Goal: Check status: Check status

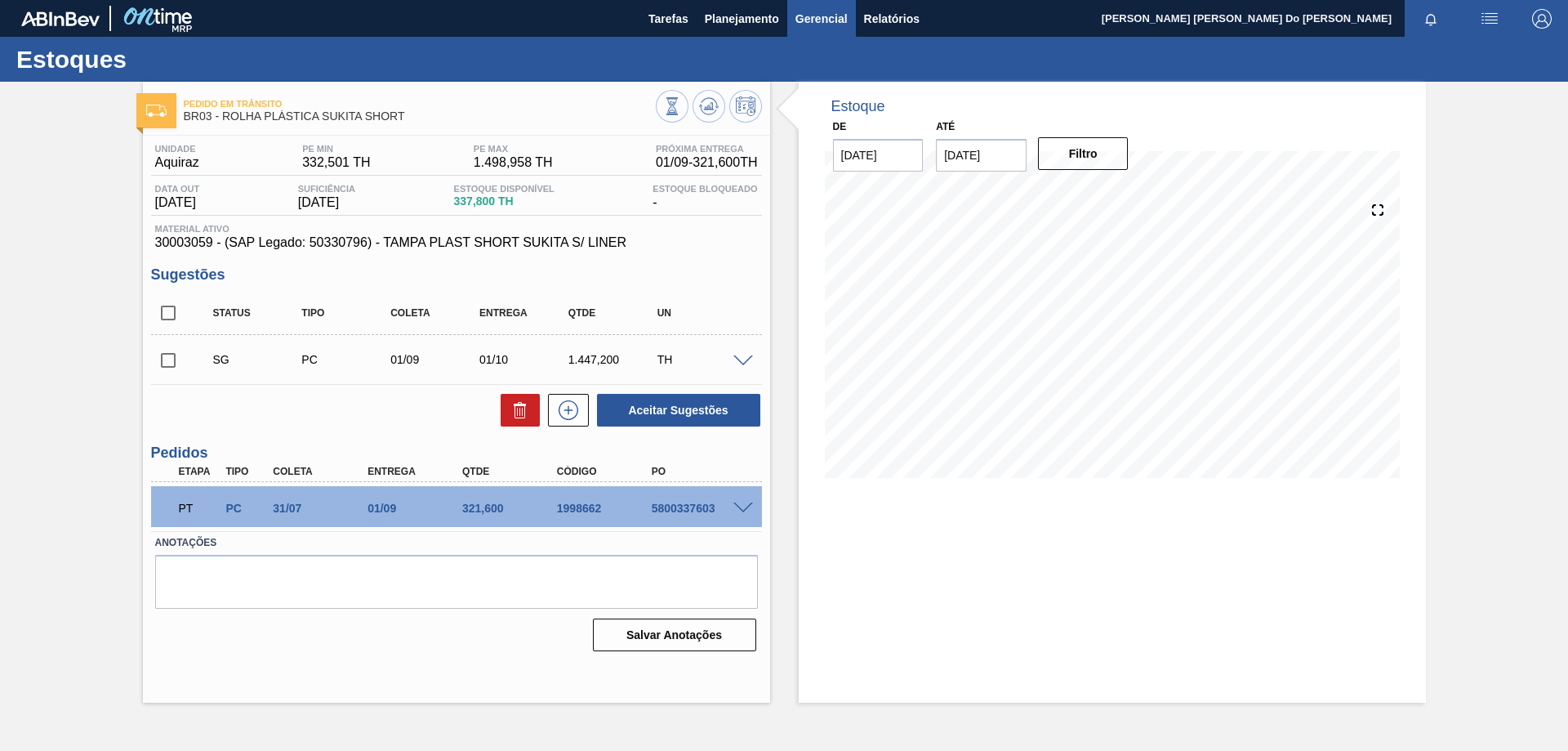
click at [787, 13] on button "Gerencial" at bounding box center [821, 18] width 68 height 37
click at [753, 16] on div at bounding box center [784, 376] width 1568 height 751
click at [754, 20] on span "Planejamento" at bounding box center [741, 19] width 74 height 20
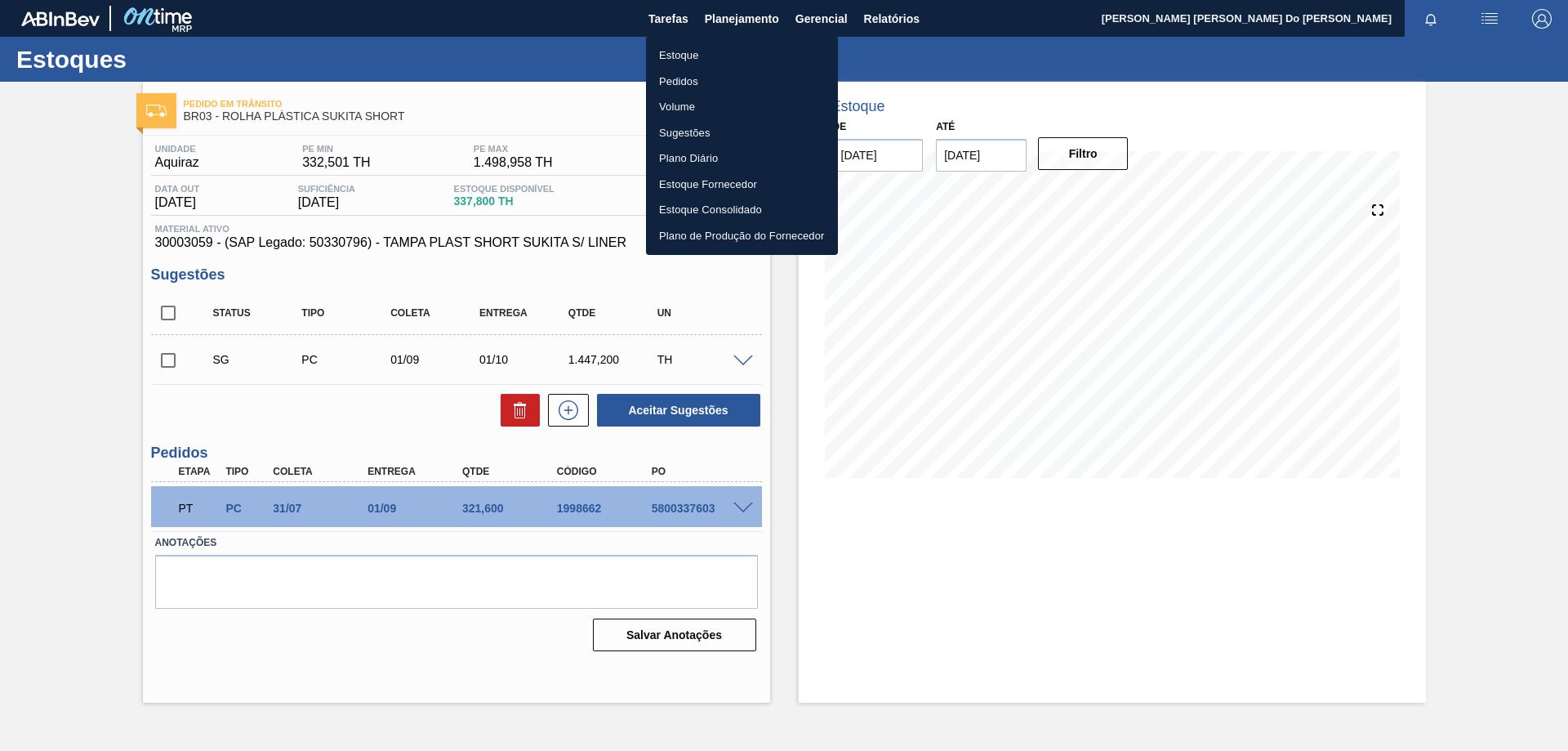
click at [709, 76] on li "Pedidos" at bounding box center [741, 81] width 192 height 26
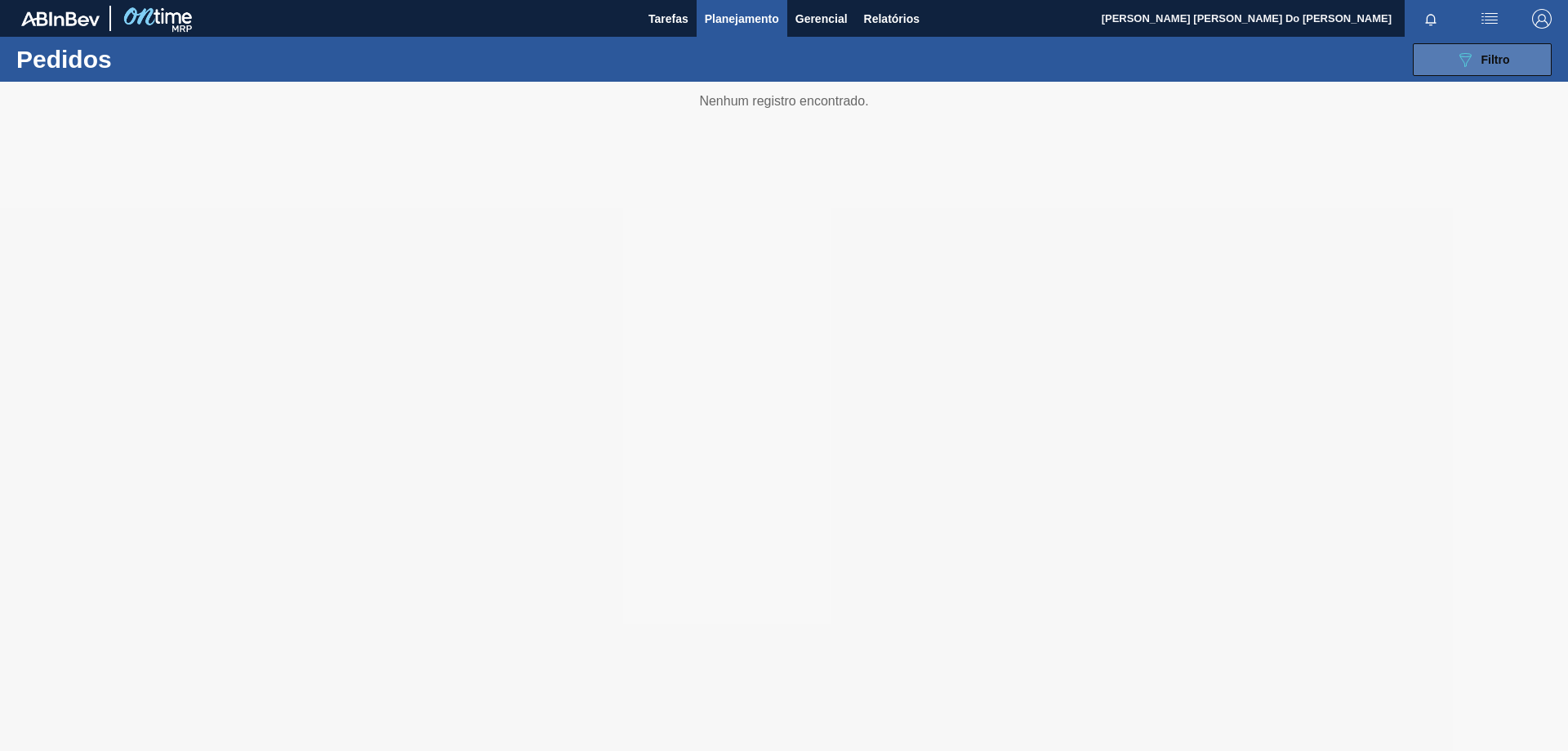
click at [1494, 61] on span "Filtro" at bounding box center [1495, 60] width 29 height 13
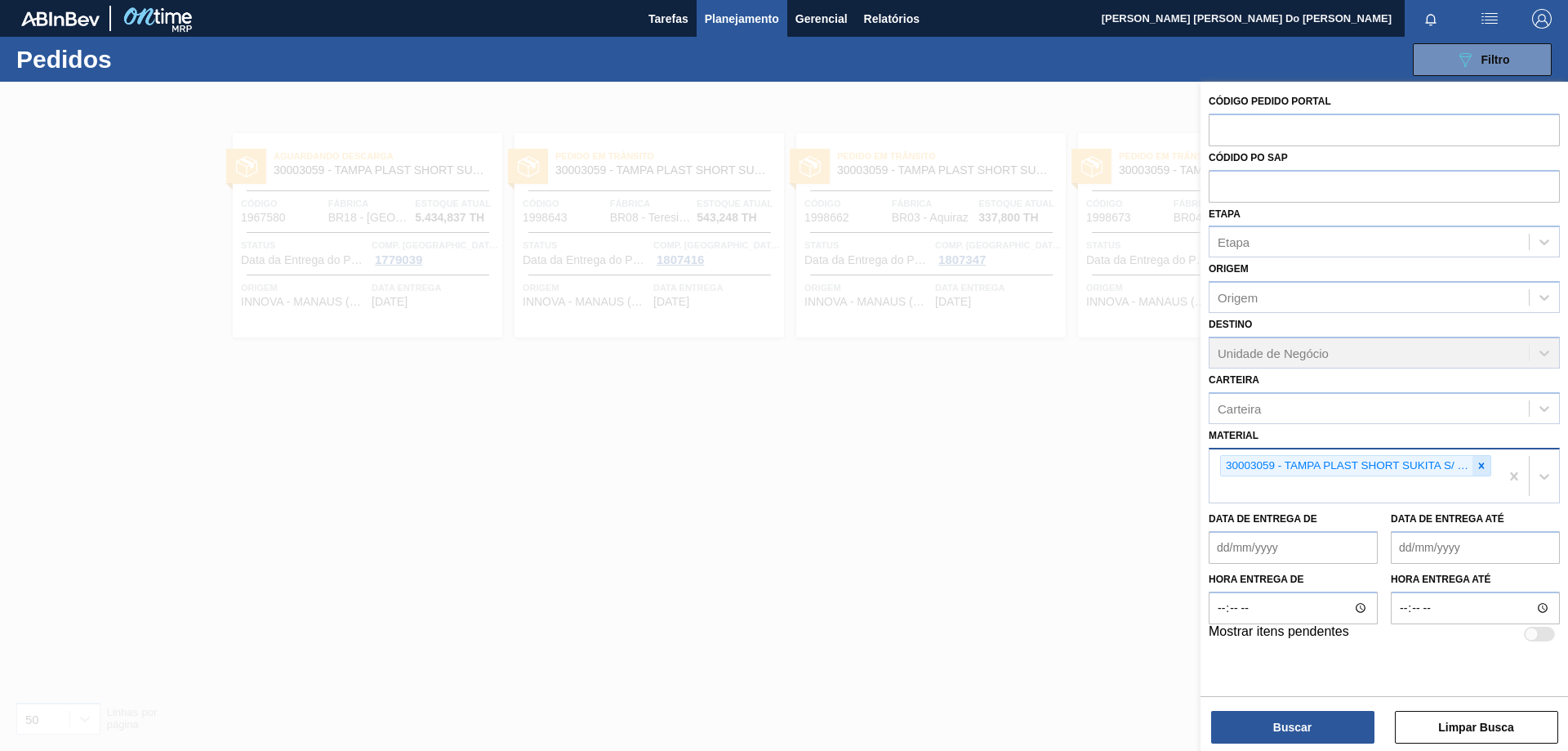
click at [1484, 464] on icon at bounding box center [1482, 465] width 6 height 6
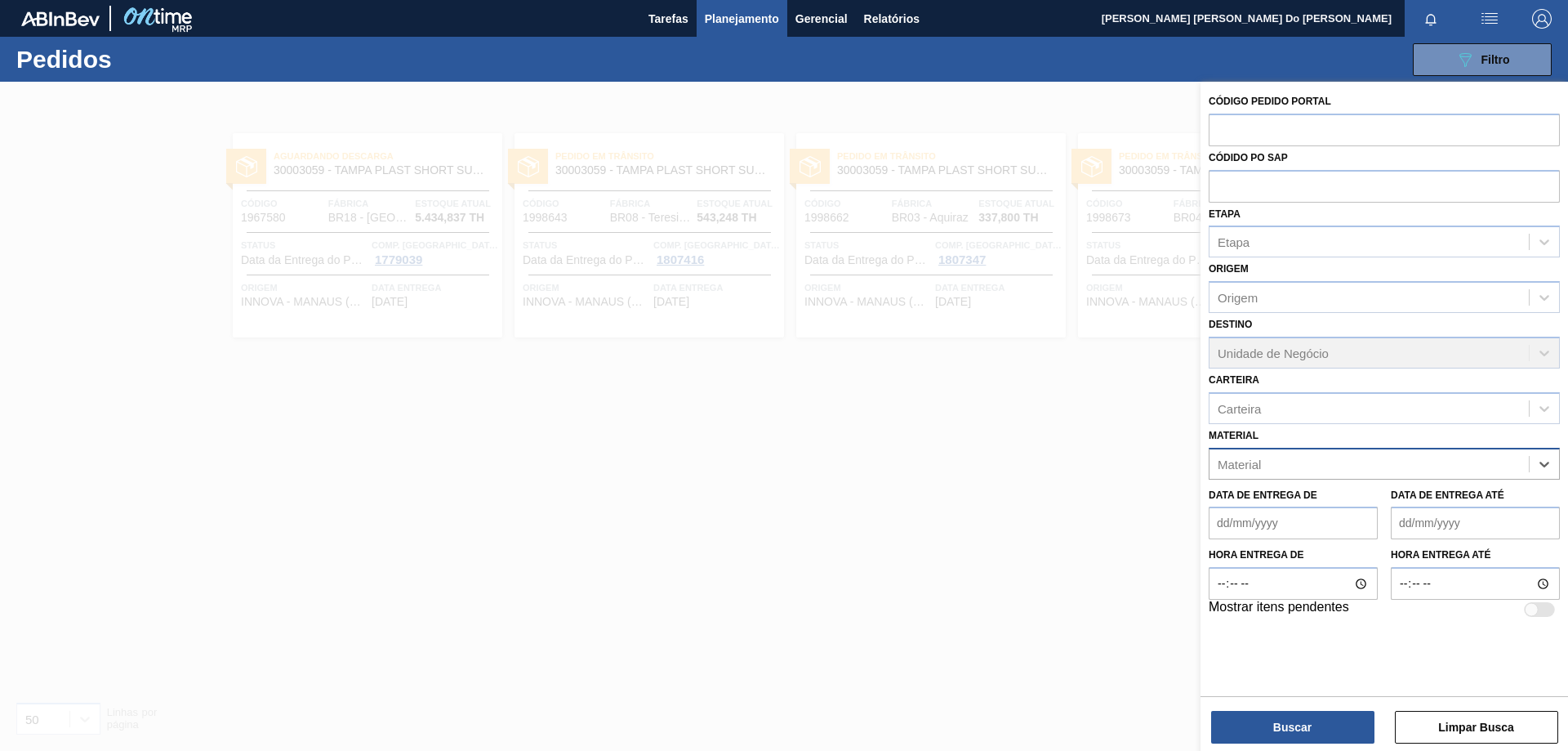
paste input "30031645"
type input "30031645"
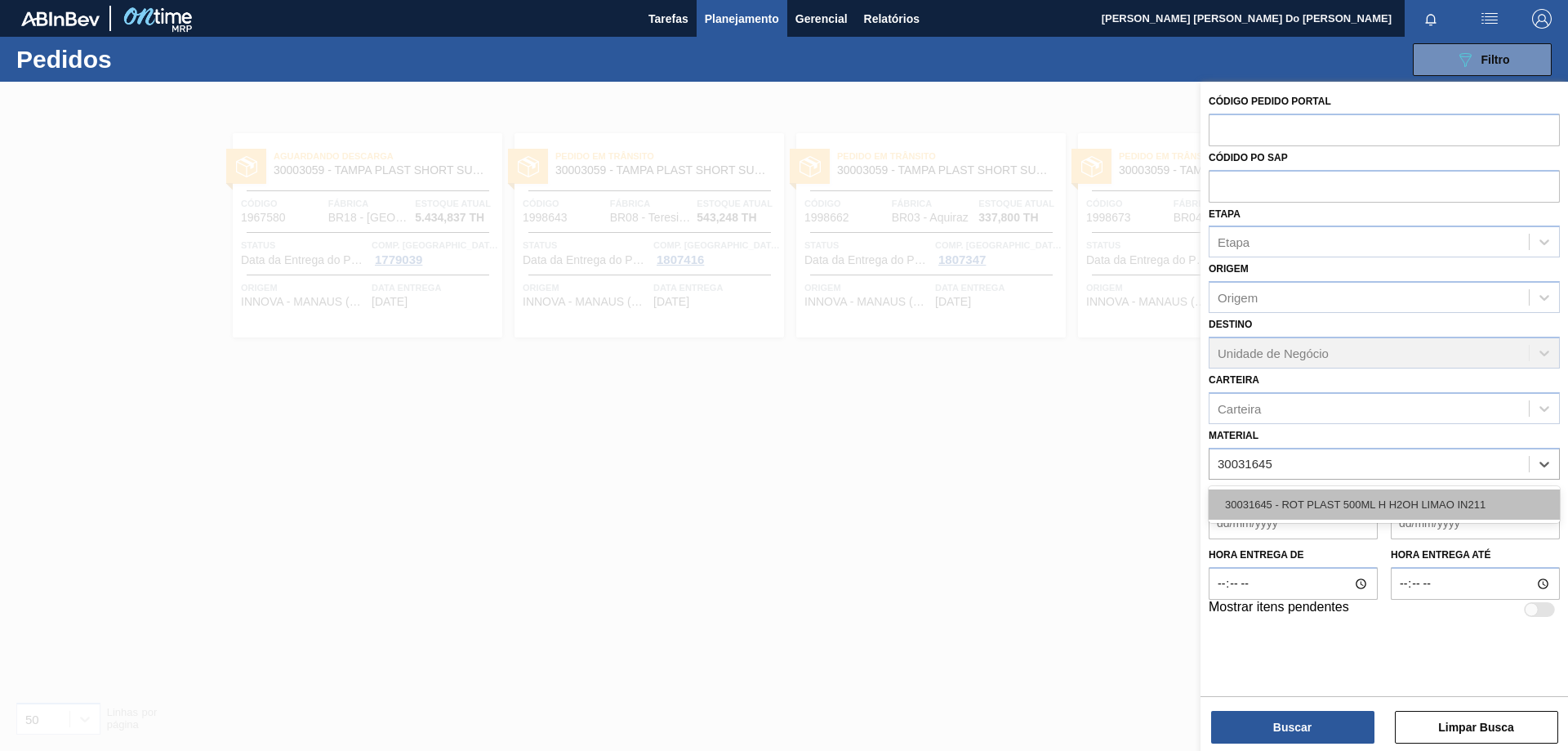
click at [1365, 510] on div "30031645 - ROT PLAST 500ML H H2OH LIMAO IN211" at bounding box center [1384, 505] width 351 height 30
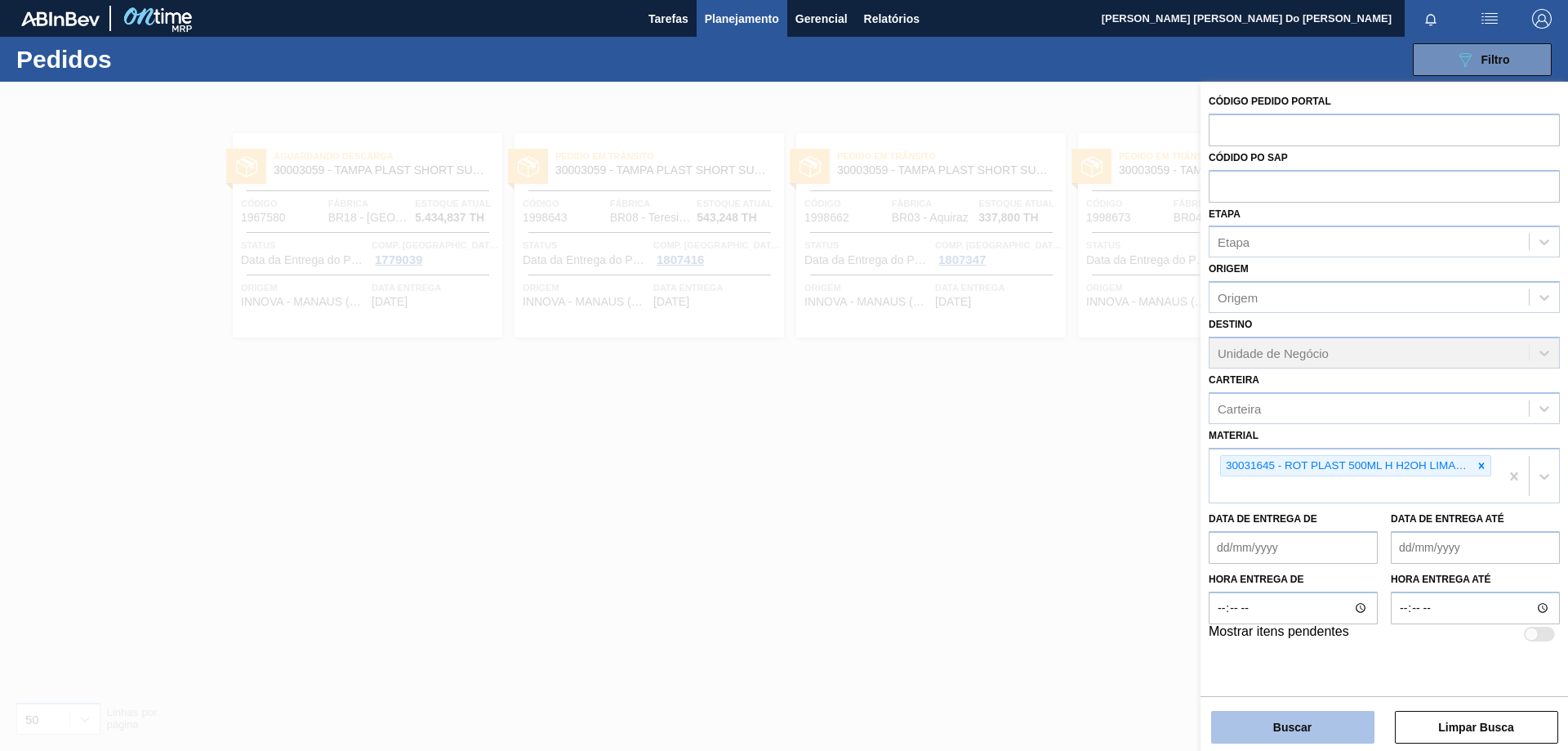
click at [1339, 722] on button "Buscar" at bounding box center [1293, 727] width 163 height 33
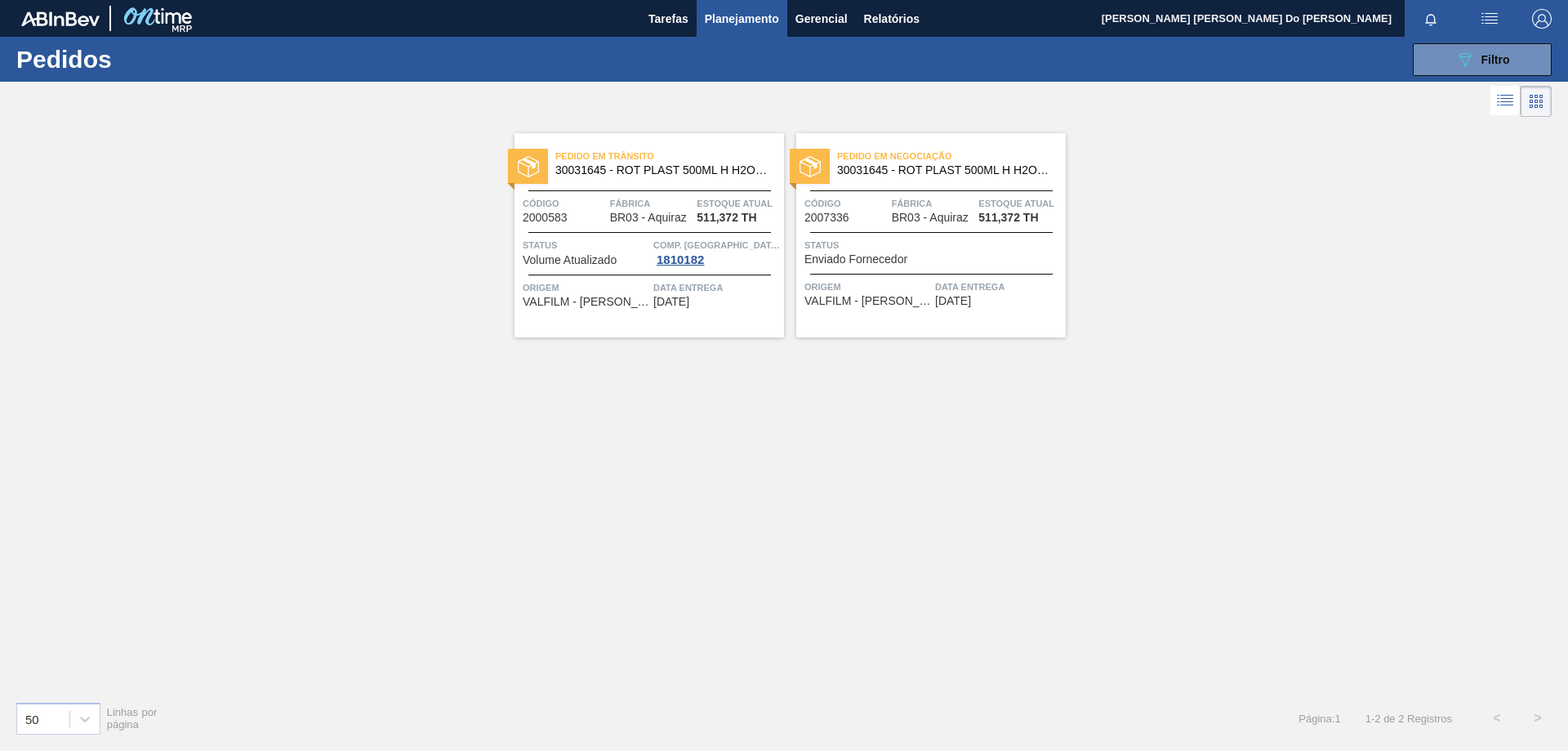
click at [585, 204] on span "Código" at bounding box center [564, 202] width 83 height 16
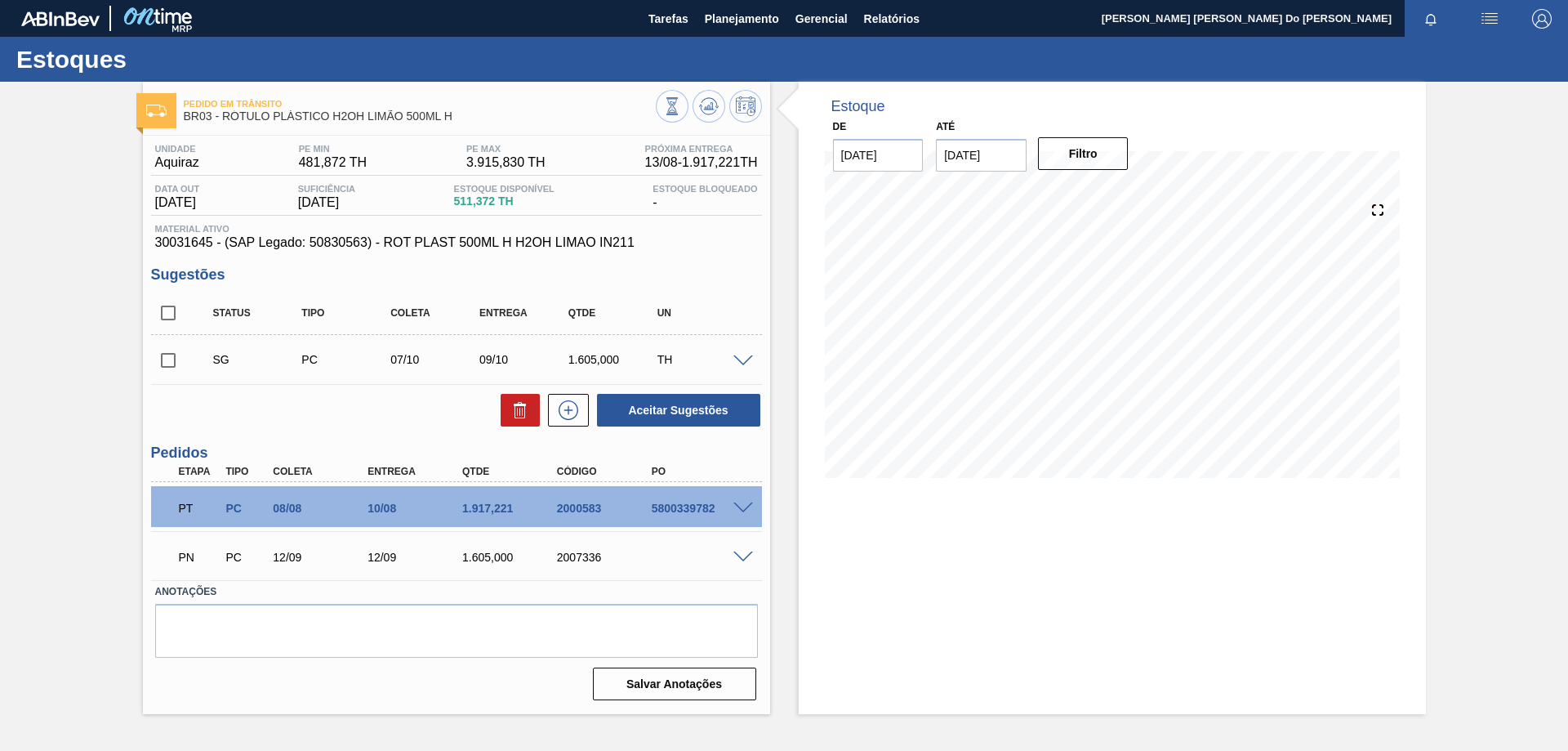
click at [751, 513] on div "5800339782" at bounding box center [700, 508] width 106 height 13
click at [740, 501] on div at bounding box center [745, 507] width 33 height 12
click at [738, 509] on span at bounding box center [742, 508] width 20 height 12
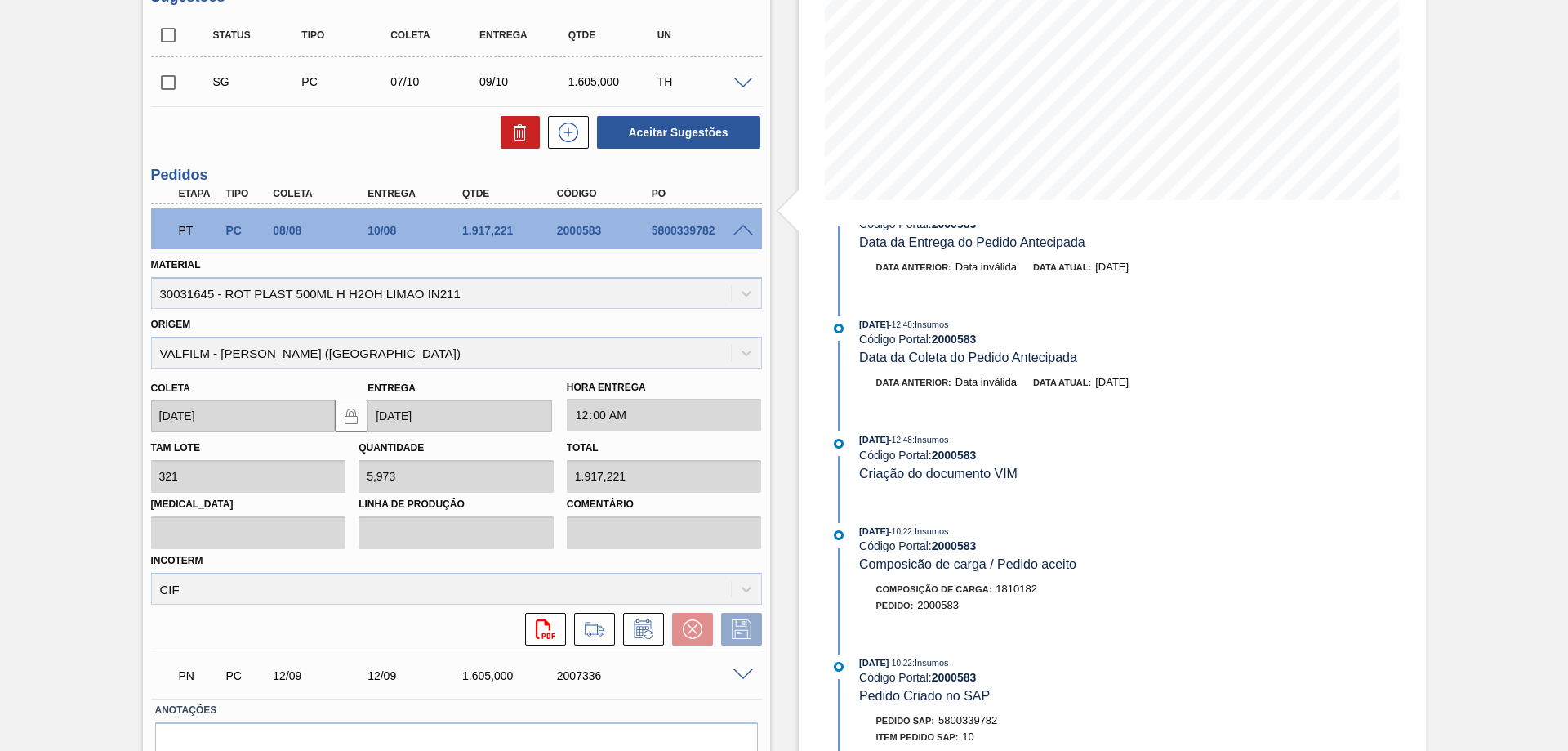
scroll to position [245, 0]
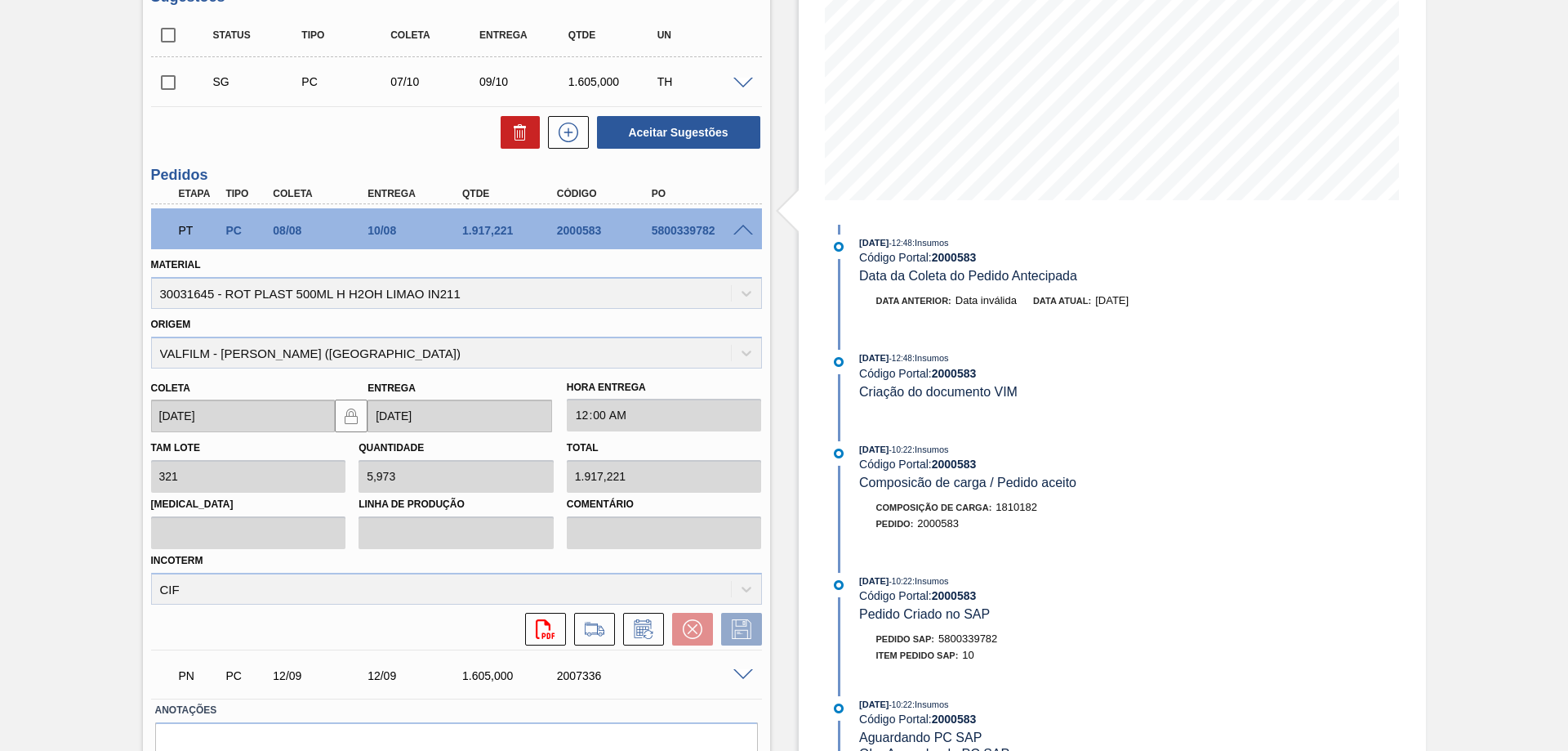
drag, startPoint x: 745, startPoint y: 225, endPoint x: 769, endPoint y: 230, distance: 24.5
click at [758, 227] on div at bounding box center [745, 228] width 33 height 12
click at [740, 227] on span at bounding box center [742, 230] width 20 height 12
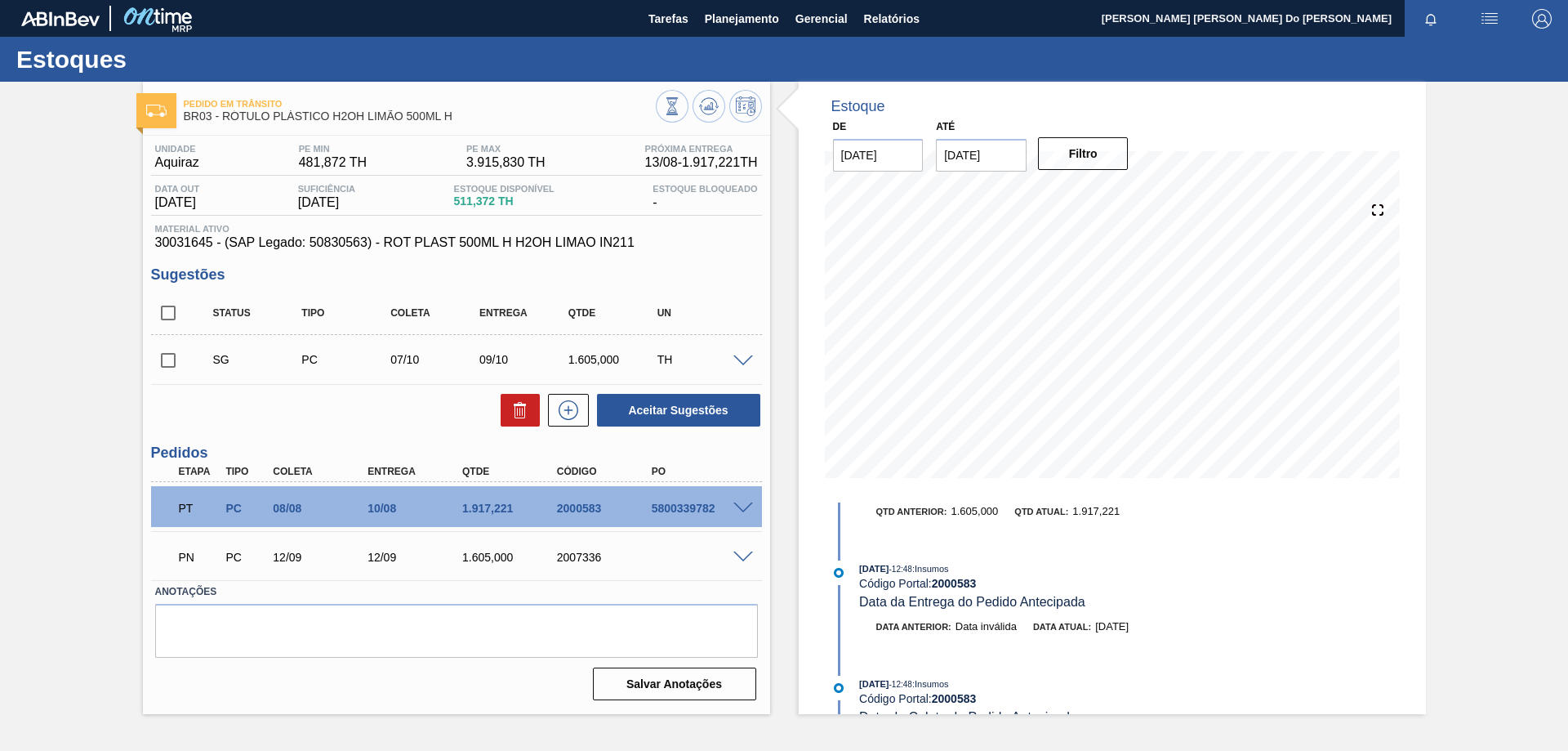
scroll to position [0, 0]
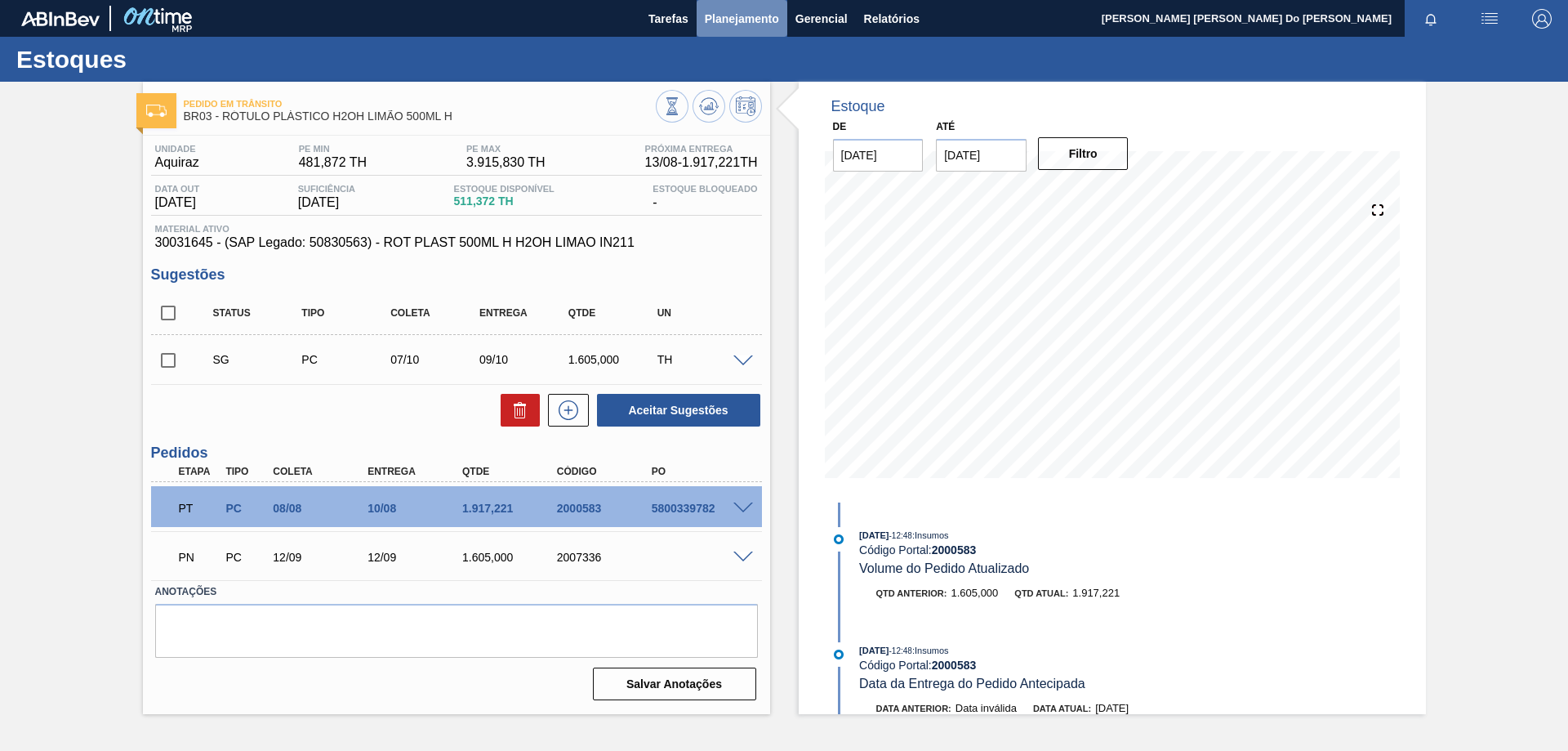
click at [734, 22] on span "Planejamento" at bounding box center [741, 19] width 74 height 20
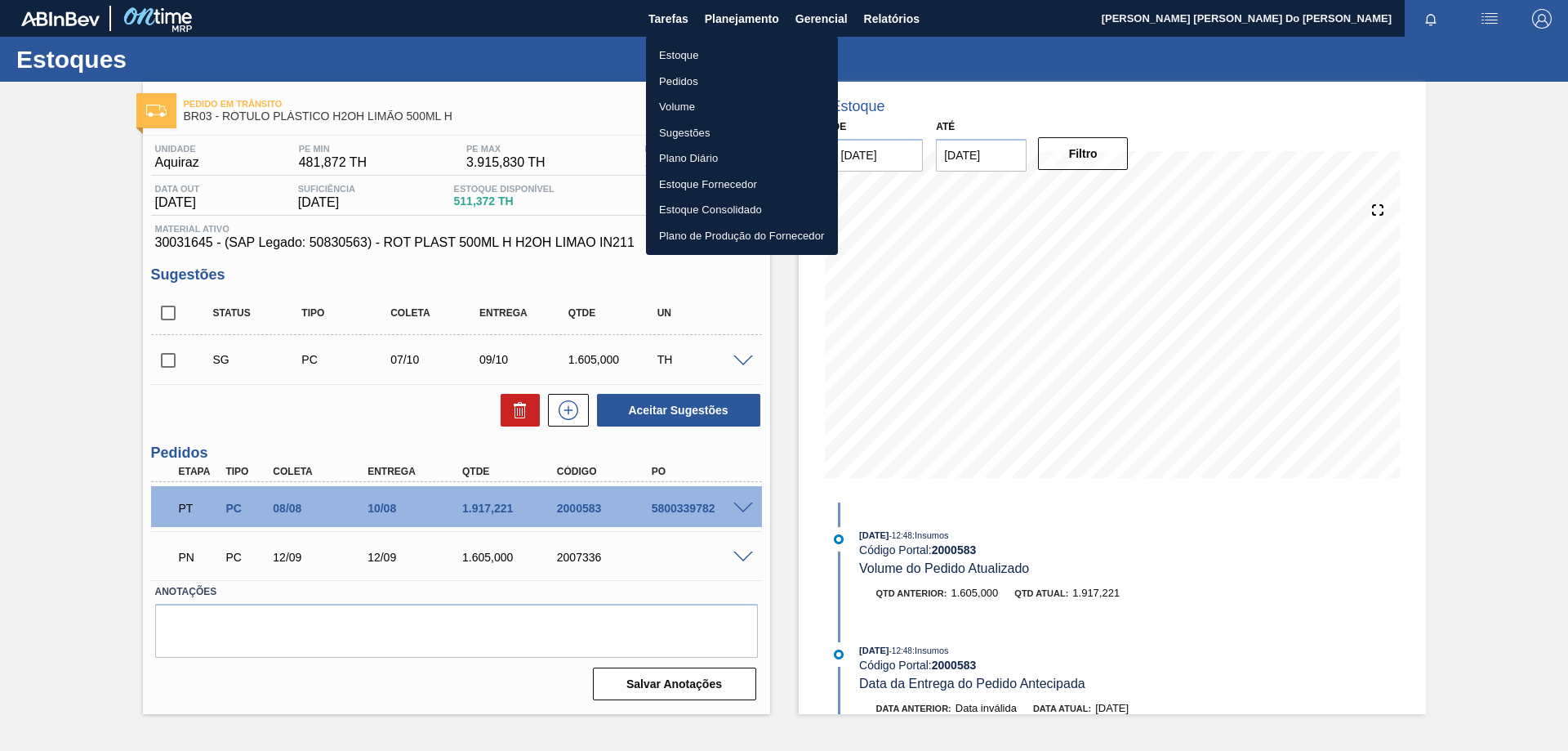
click at [695, 84] on li "Pedidos" at bounding box center [741, 81] width 192 height 26
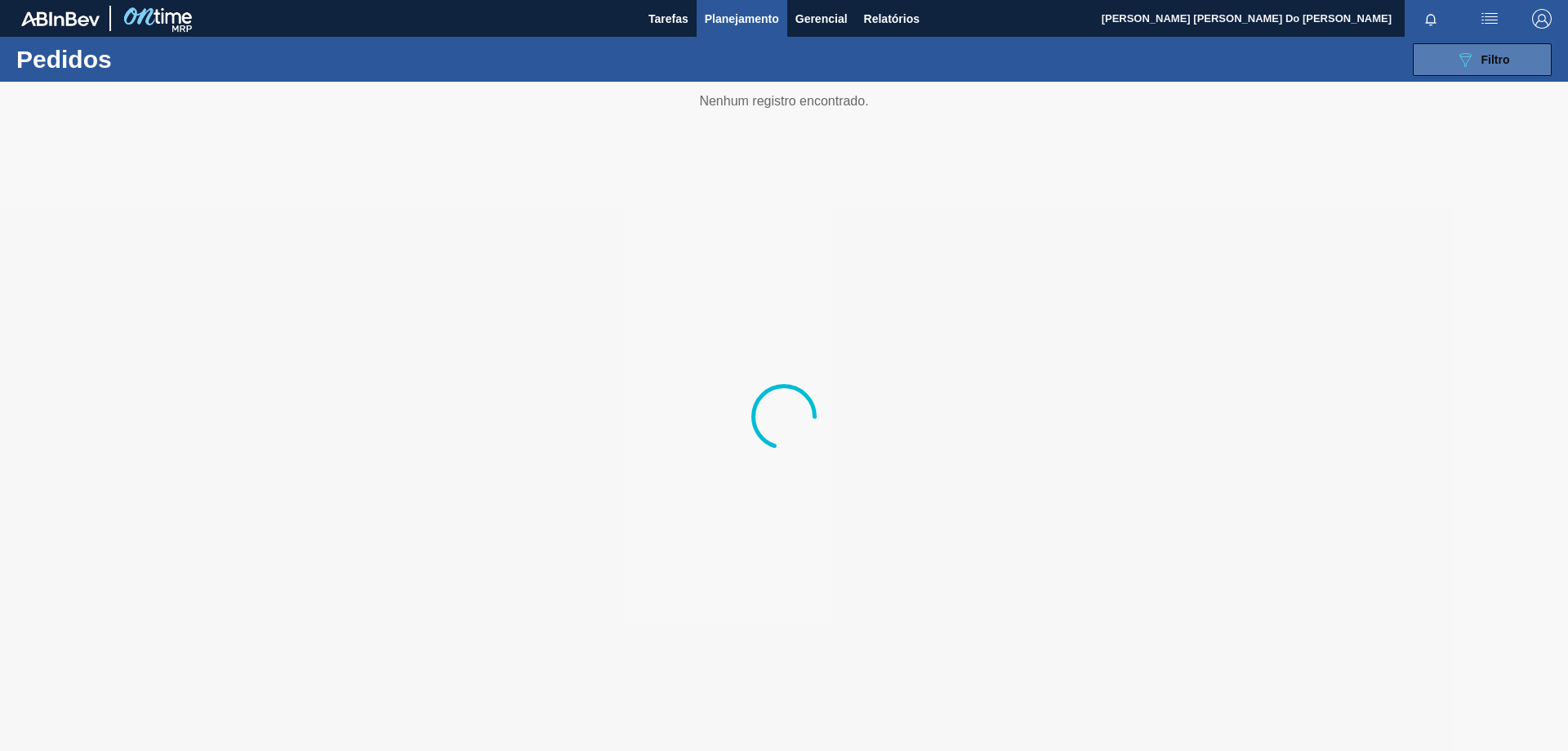
click at [1487, 48] on button "089F7B8B-B2A5-4AFE-B5C0-19BA573D28AC Filtro" at bounding box center [1482, 59] width 139 height 33
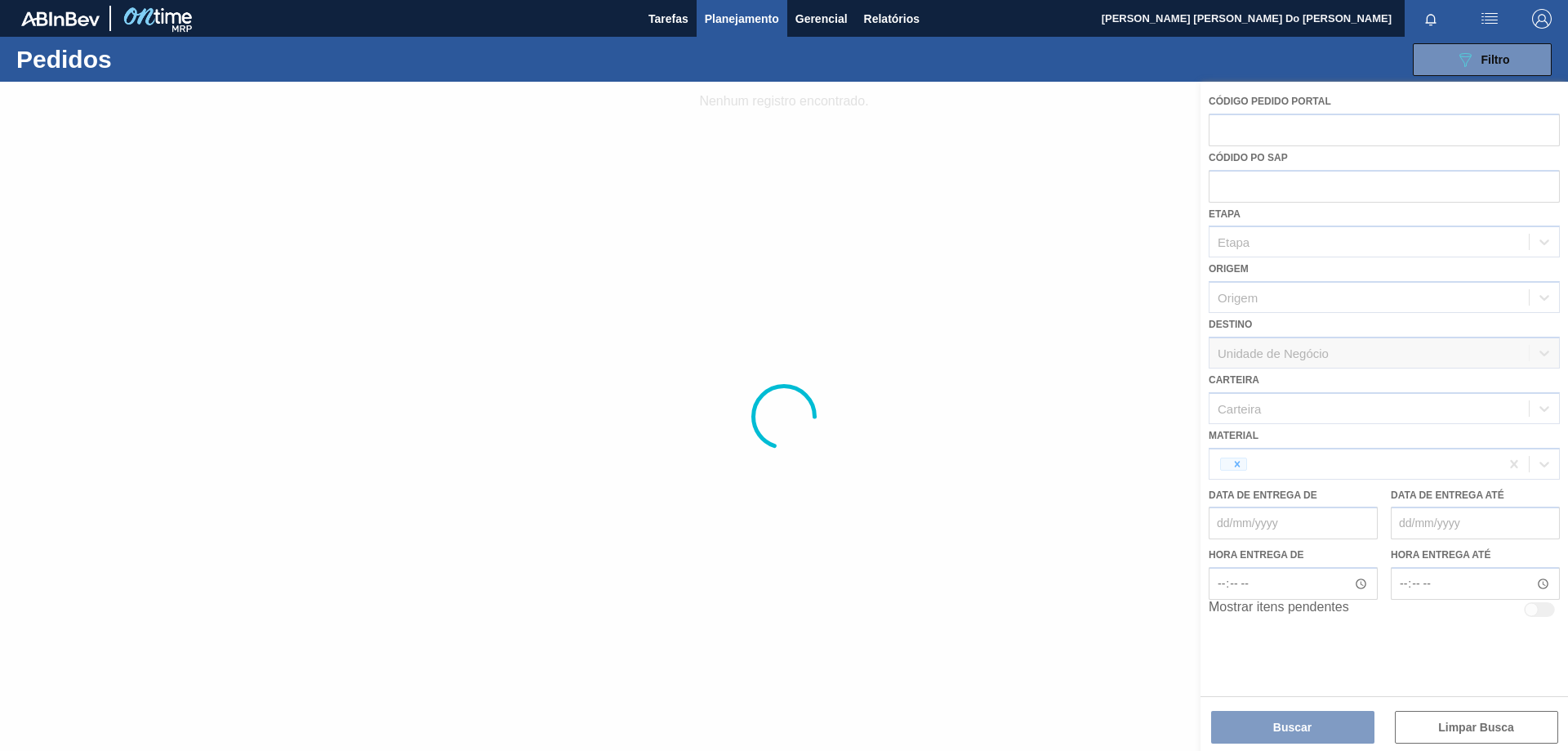
click at [1234, 463] on div at bounding box center [784, 416] width 1568 height 669
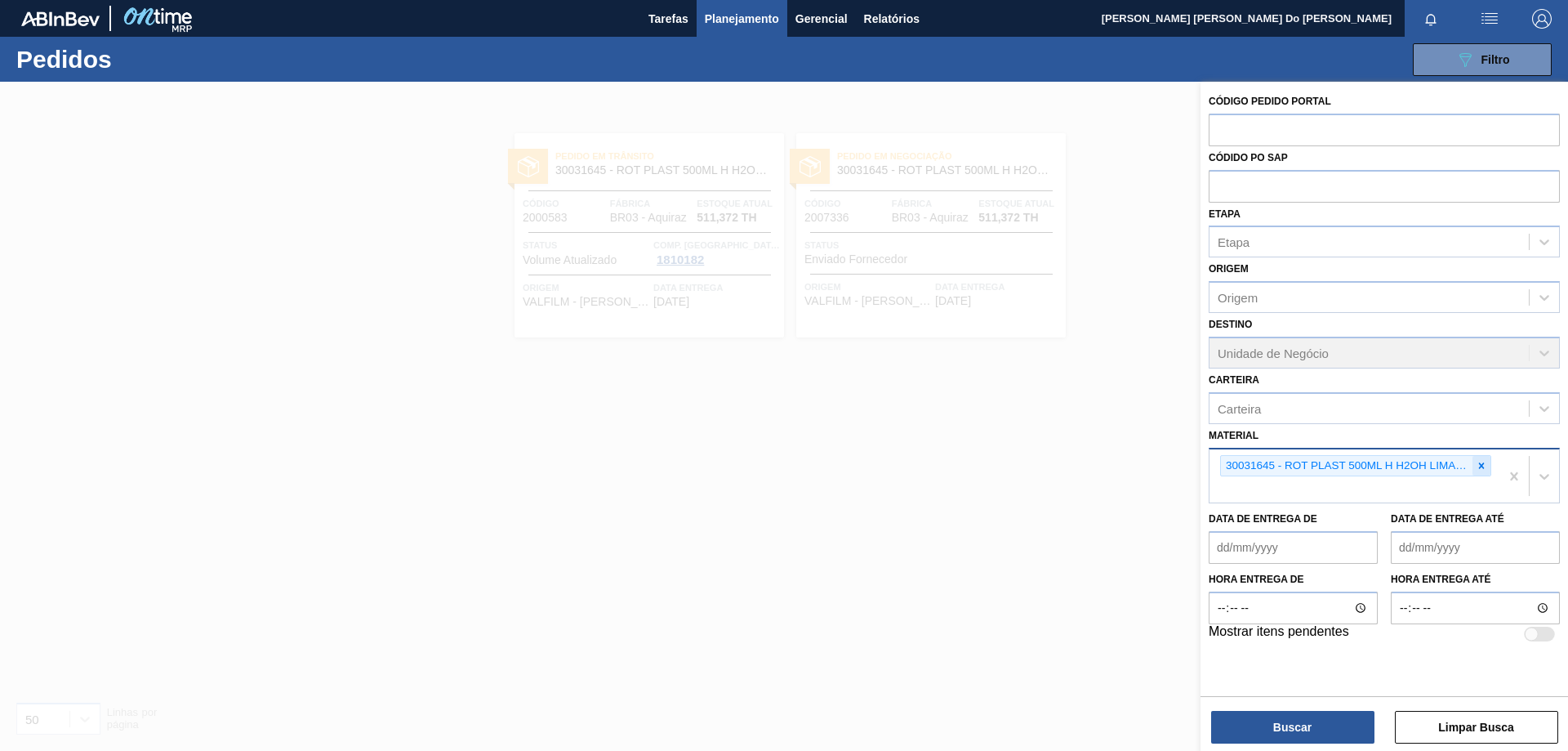
click at [1484, 465] on icon at bounding box center [1481, 465] width 11 height 11
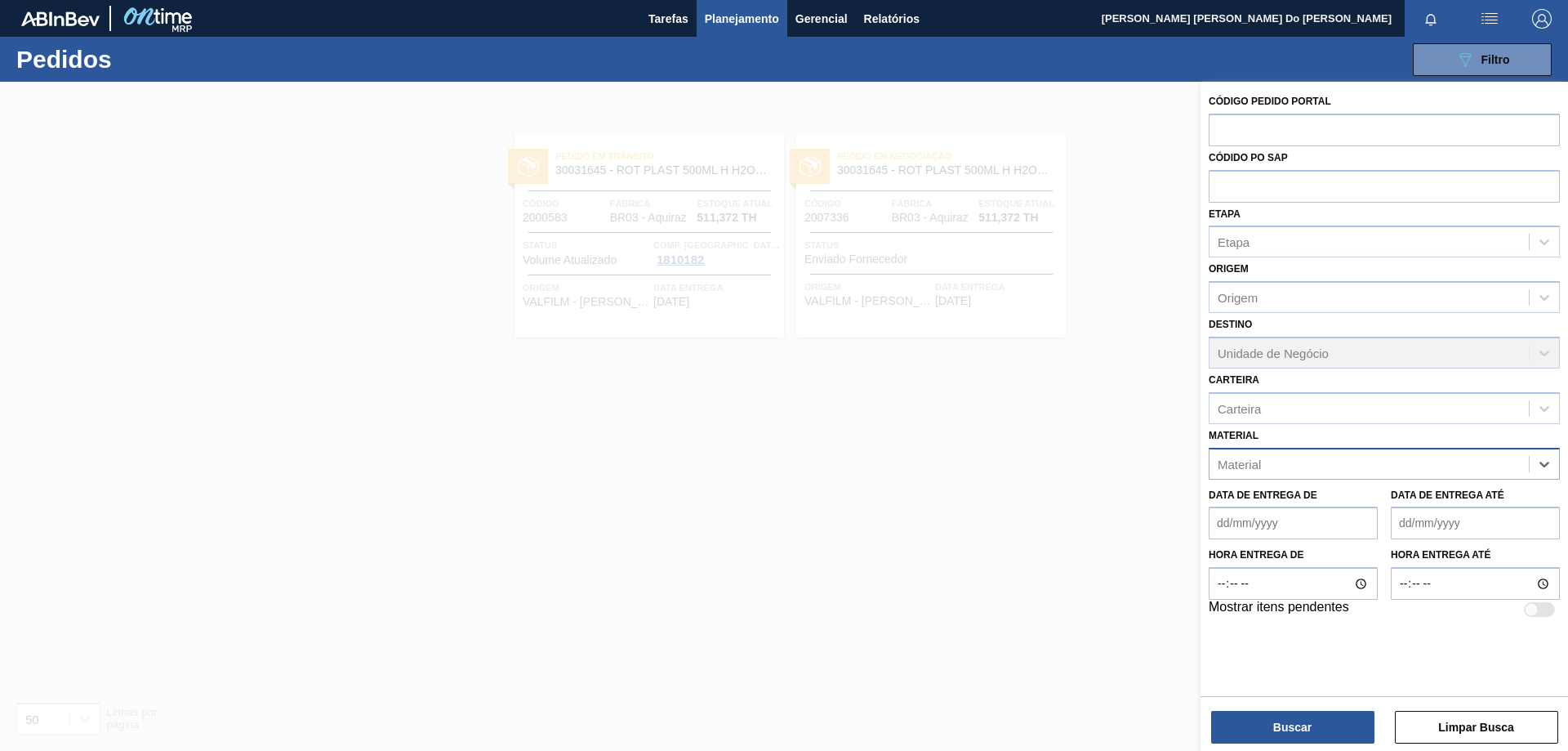
paste input "30031248"
type input "30031248"
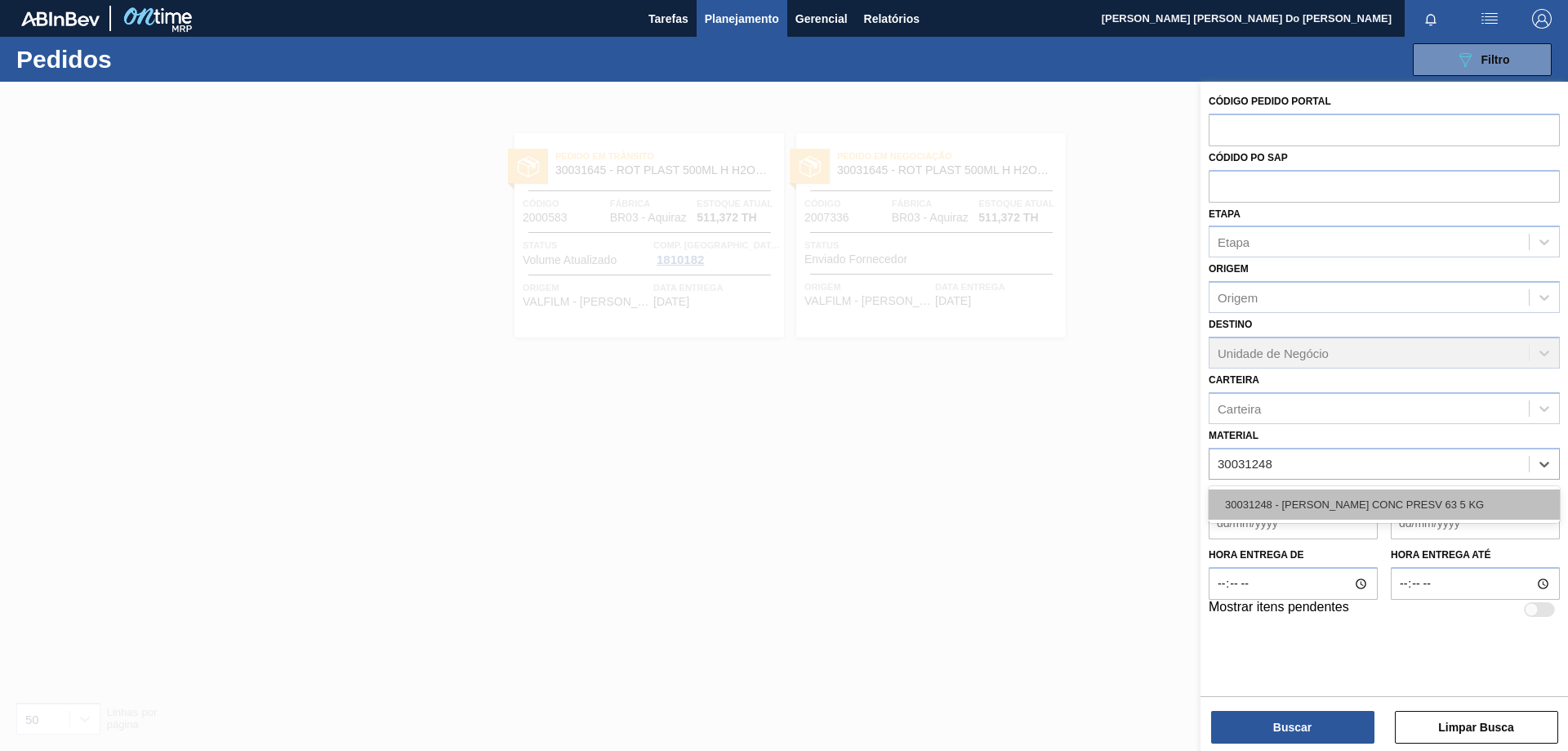
click at [1373, 505] on div "30031248 - [PERSON_NAME] CONC PRESV 63 5 KG" at bounding box center [1384, 505] width 351 height 30
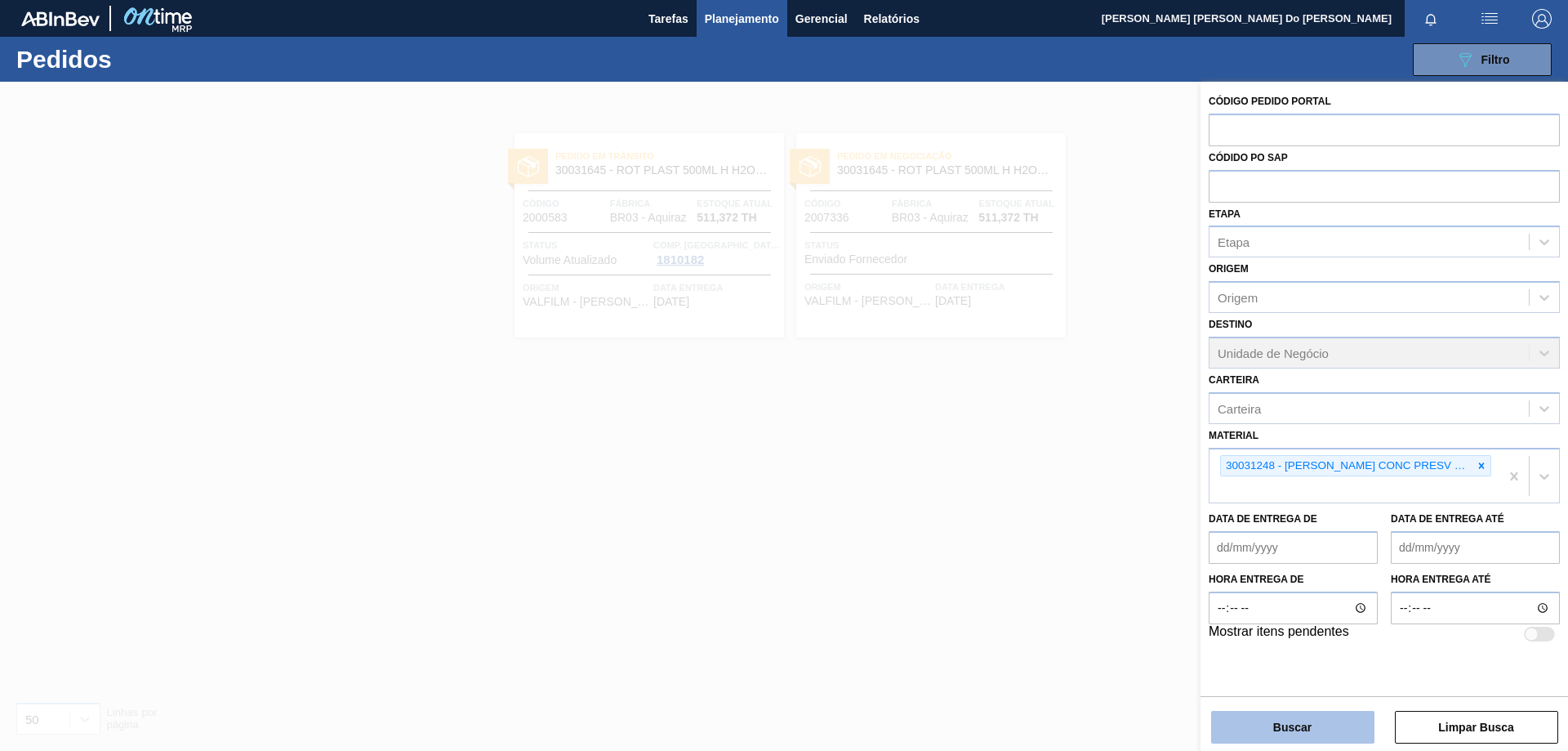
click at [1319, 715] on button "Buscar" at bounding box center [1293, 727] width 163 height 33
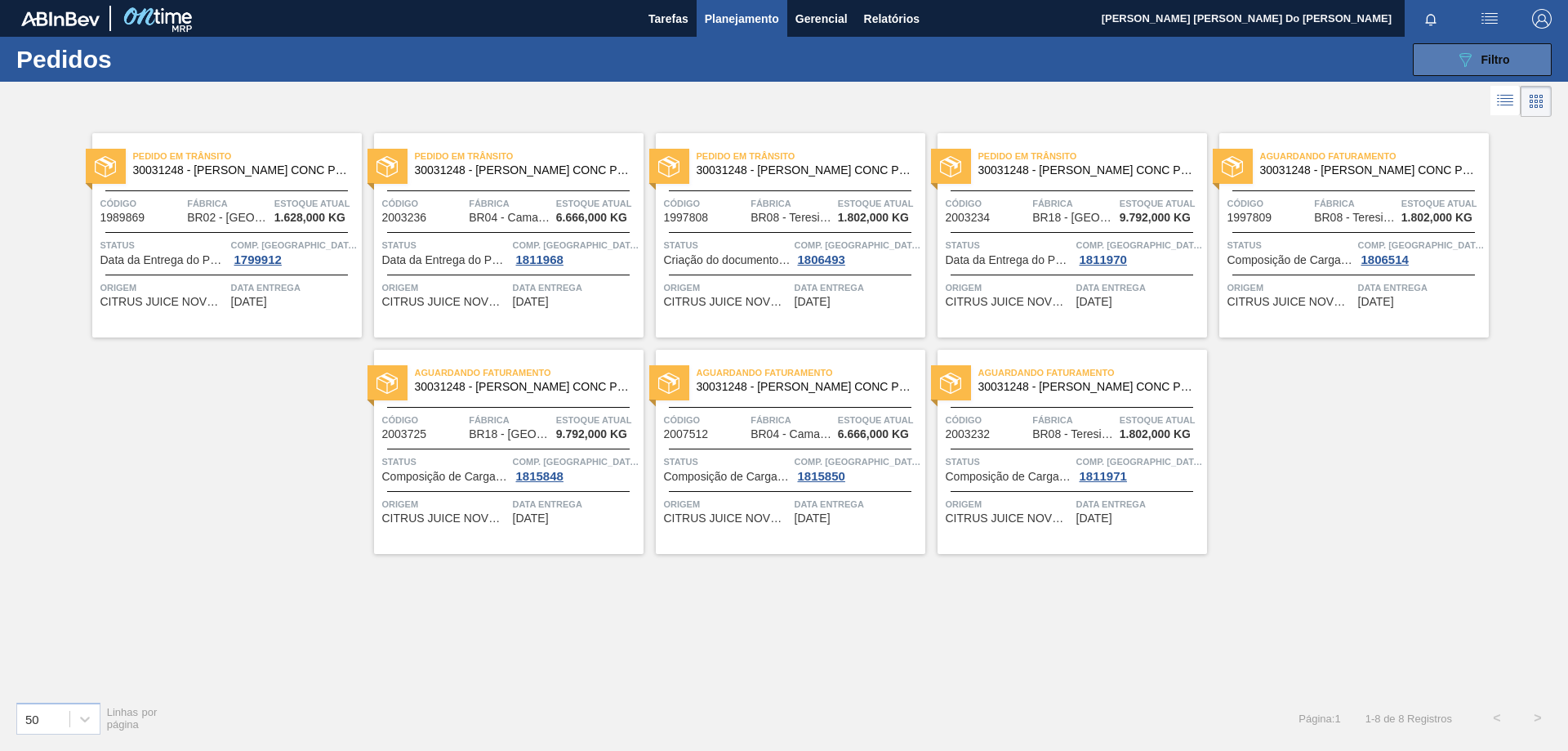
click at [1527, 63] on button "089F7B8B-B2A5-4AFE-B5C0-19BA573D28AC Filtro" at bounding box center [1482, 59] width 139 height 33
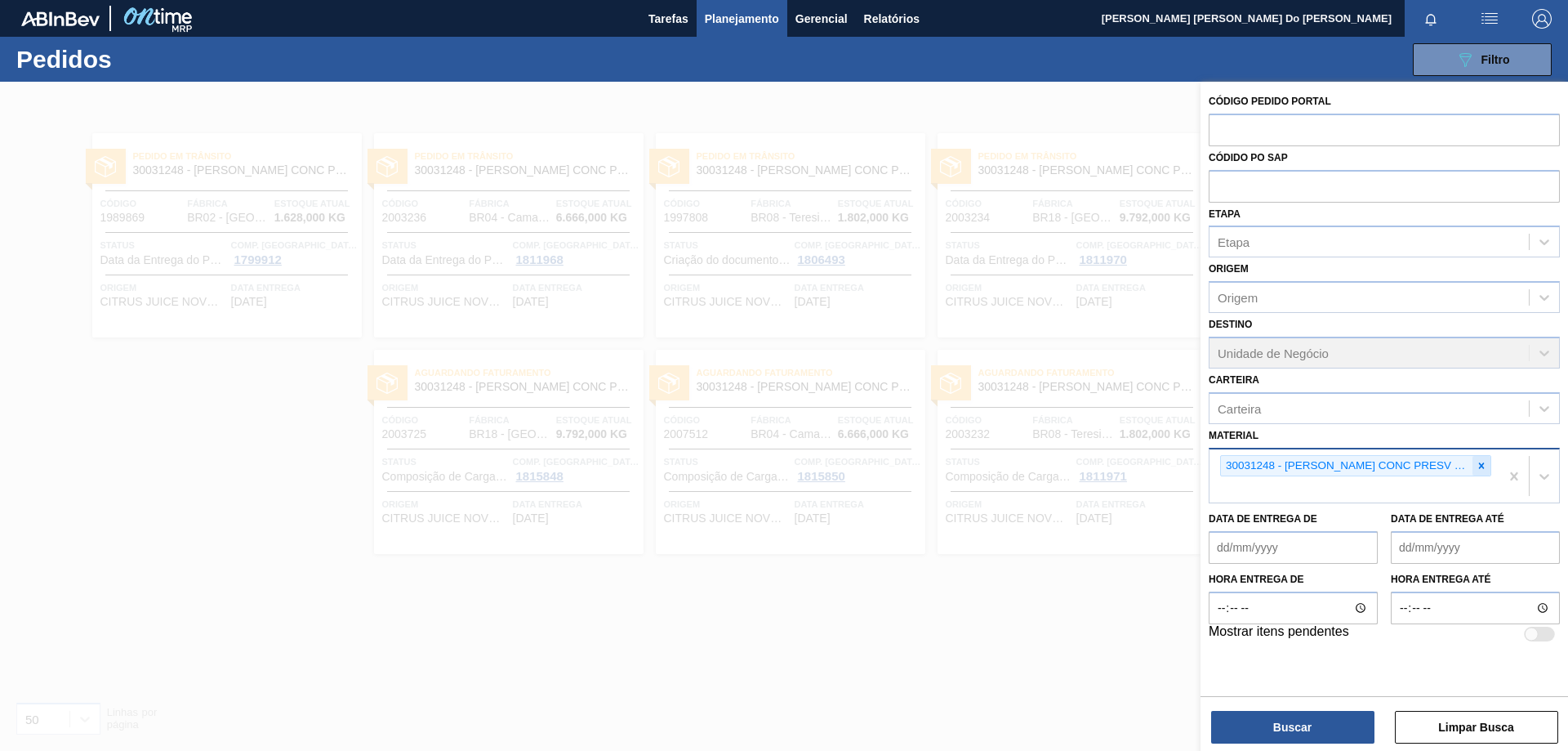
click at [1487, 464] on div at bounding box center [1481, 466] width 18 height 21
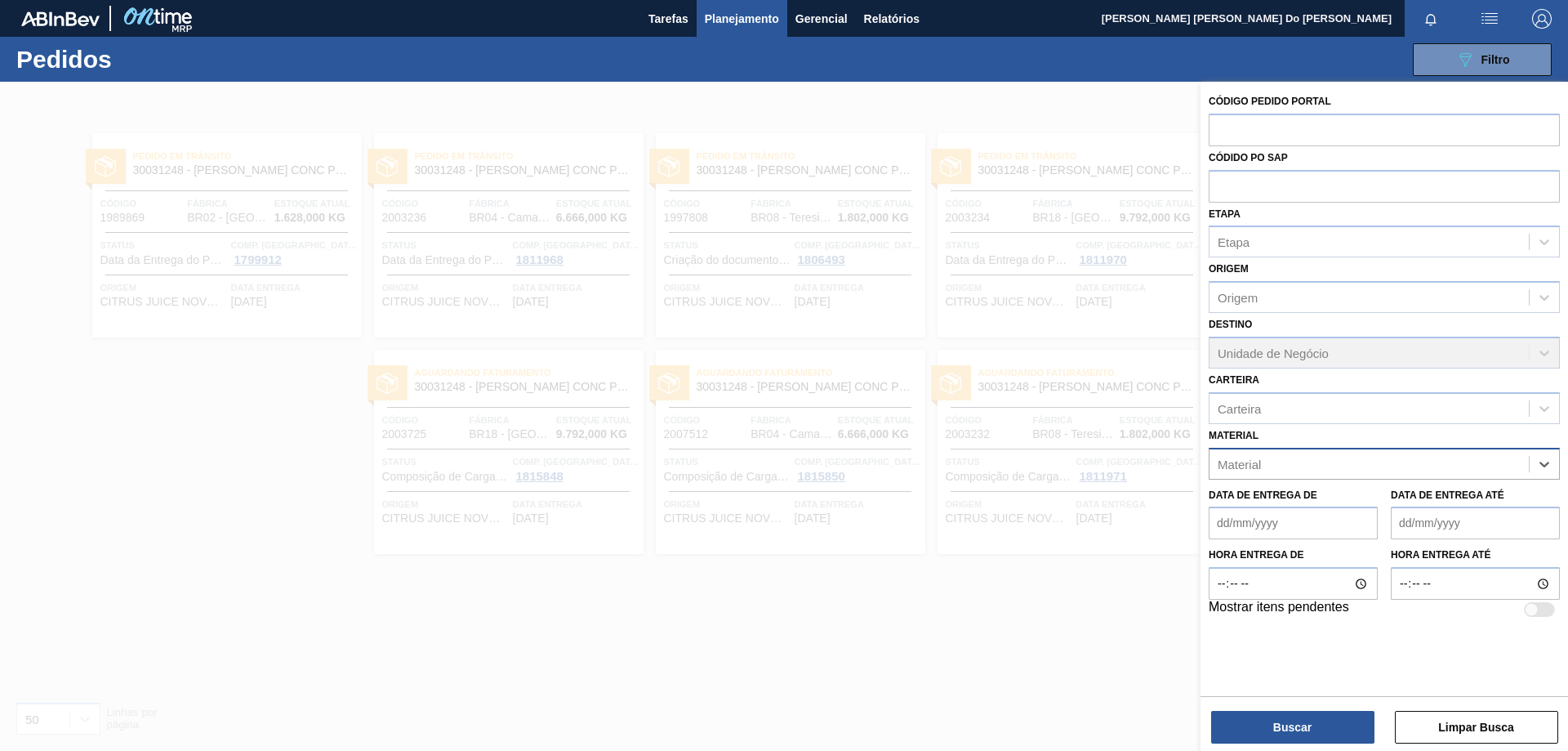
paste input "20005476"
type input "20005476"
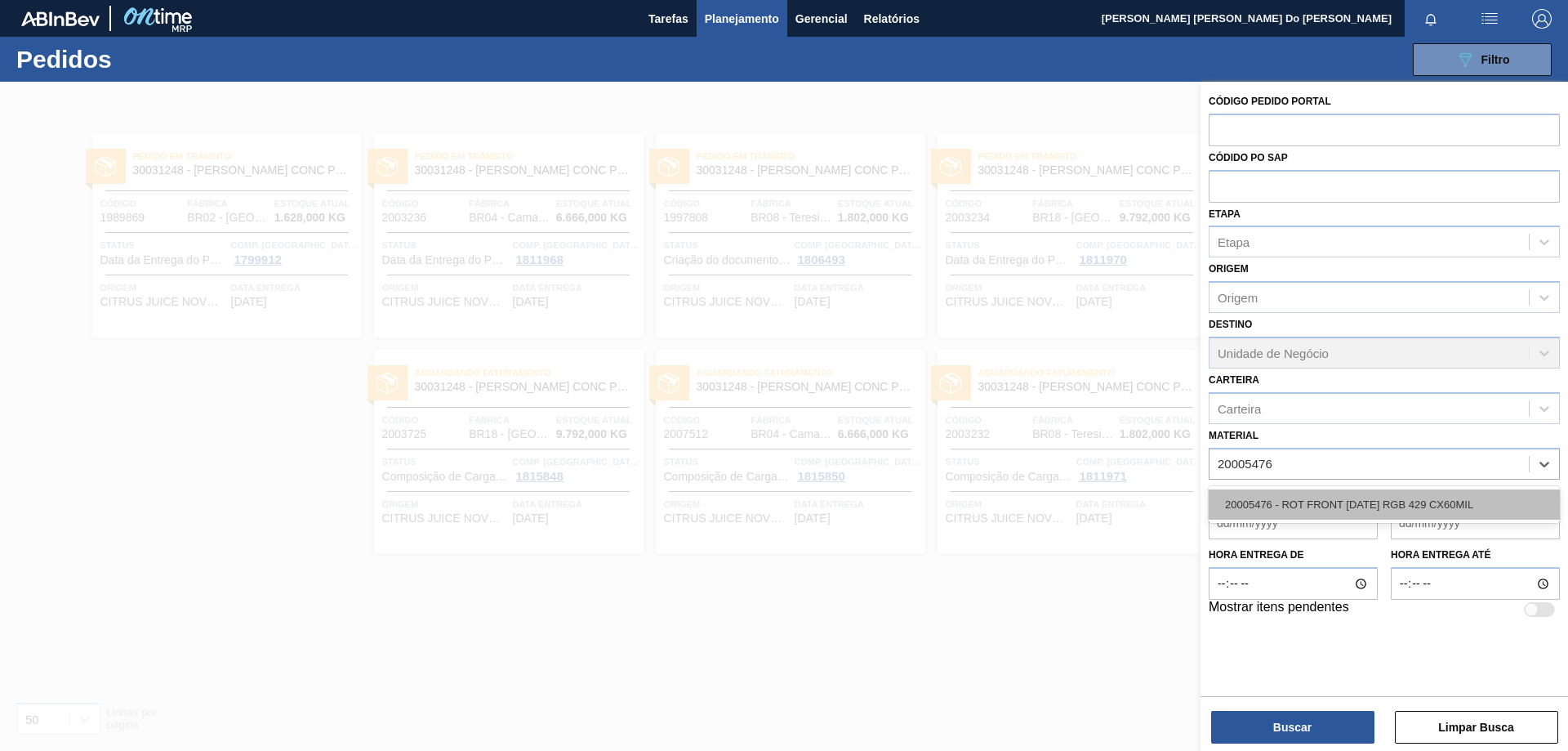
click at [1430, 503] on div "20005476 - ROT FRONT [DATE] RGB 429 CX60MIL" at bounding box center [1384, 505] width 351 height 30
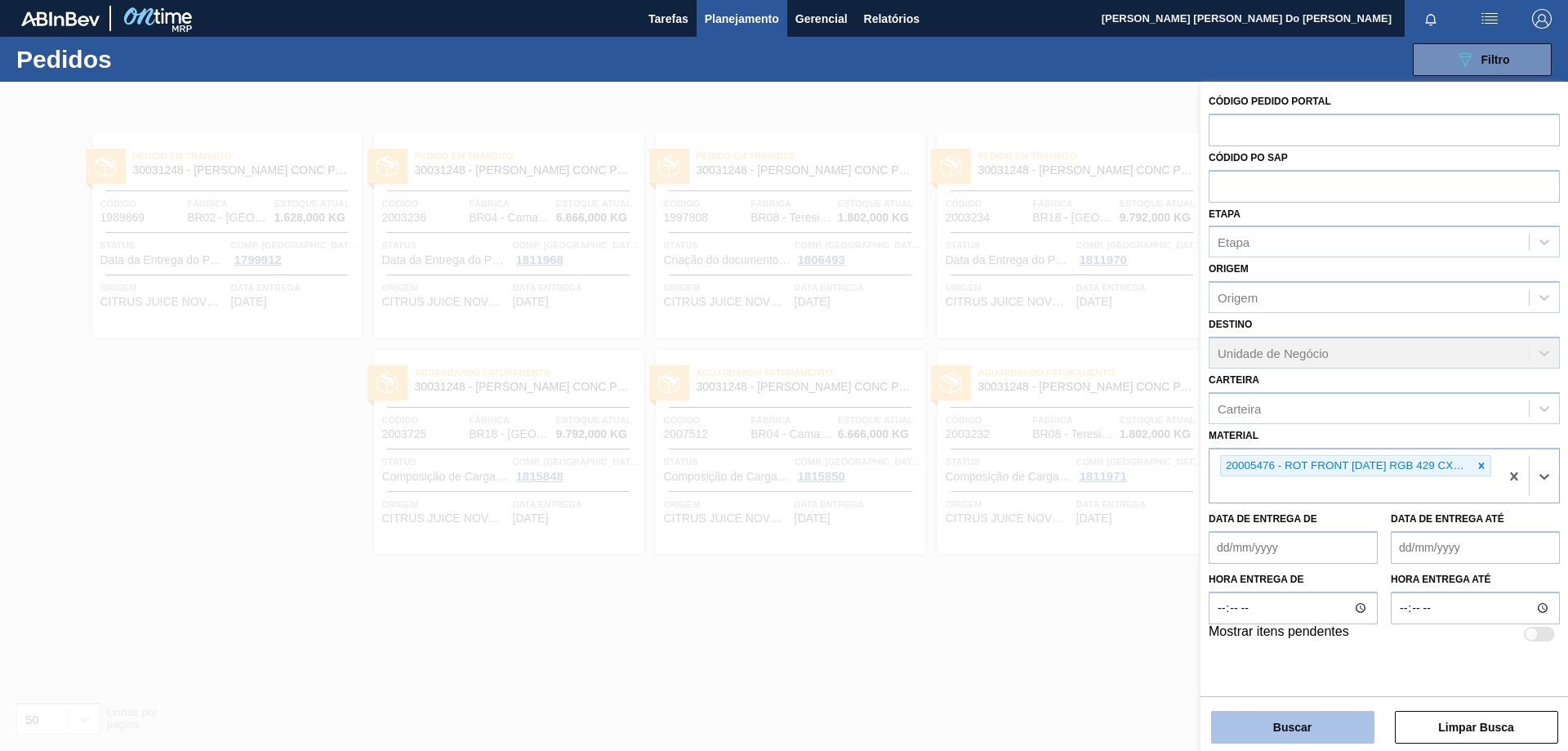
click at [1340, 730] on button "Buscar" at bounding box center [1293, 727] width 163 height 33
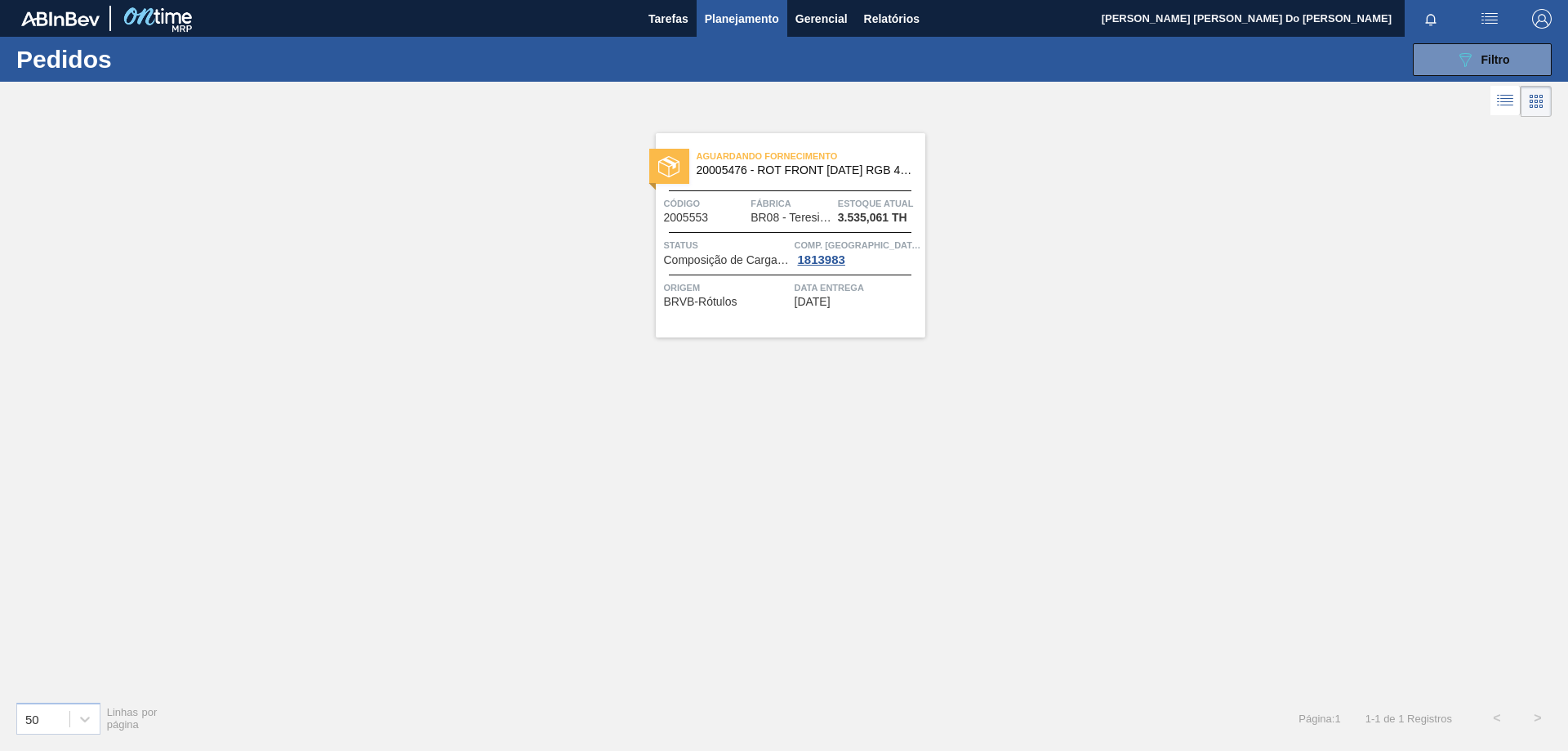
drag, startPoint x: 1506, startPoint y: 48, endPoint x: 1472, endPoint y: 96, distance: 58.8
click at [1505, 48] on button "089F7B8B-B2A5-4AFE-B5C0-19BA573D28AC Filtro" at bounding box center [1482, 59] width 139 height 33
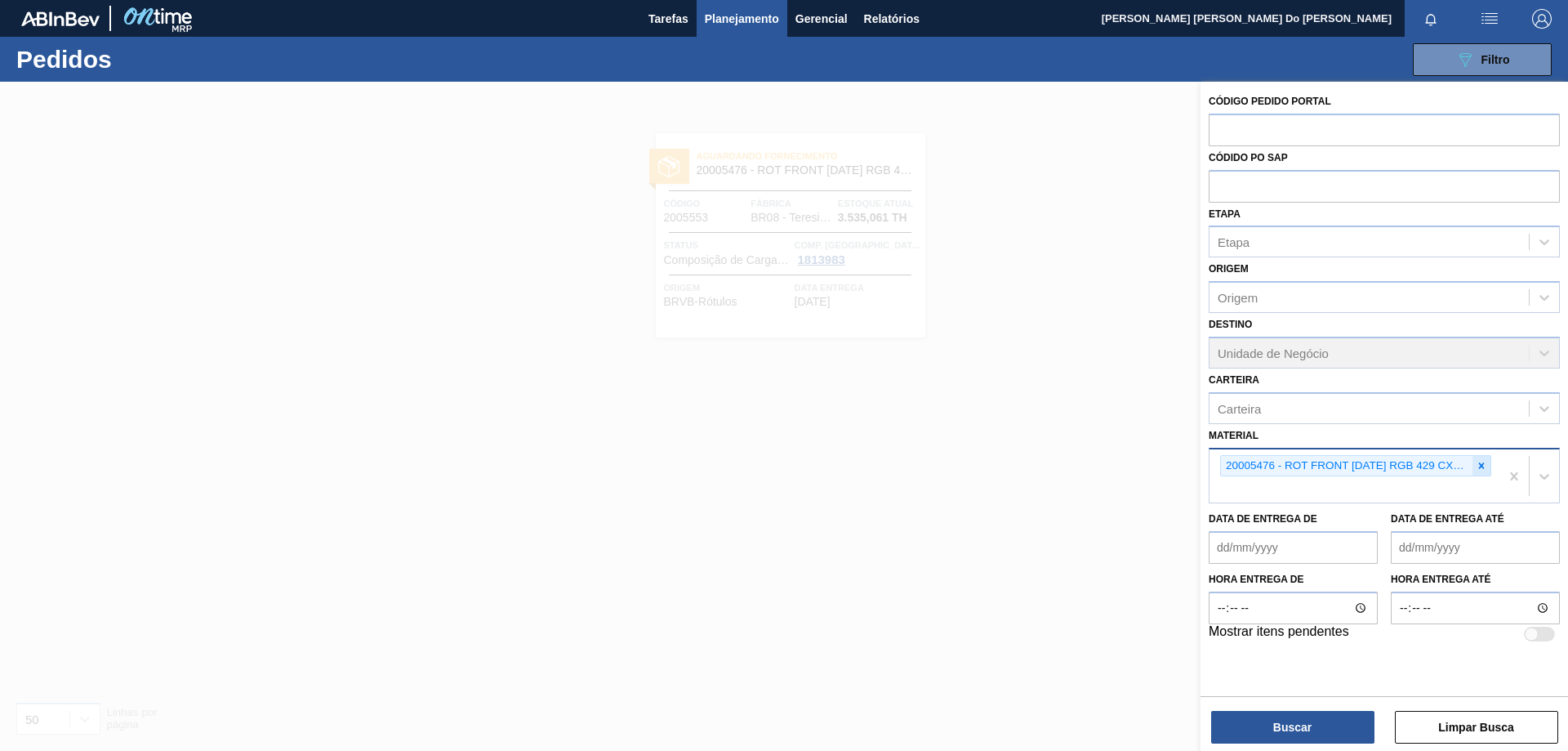
click at [1482, 466] on icon at bounding box center [1482, 465] width 6 height 6
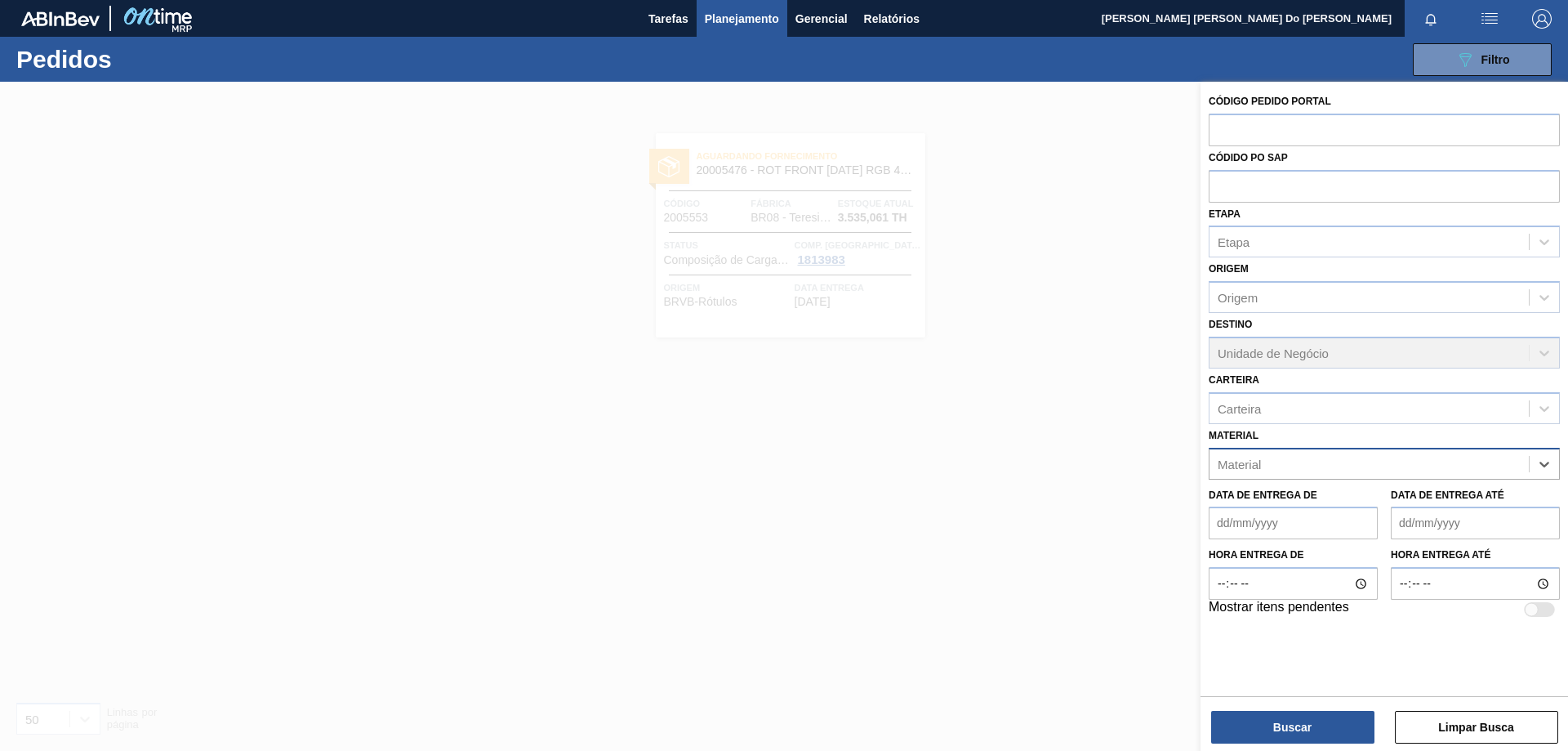
paste input "30005467"
type input "30005467"
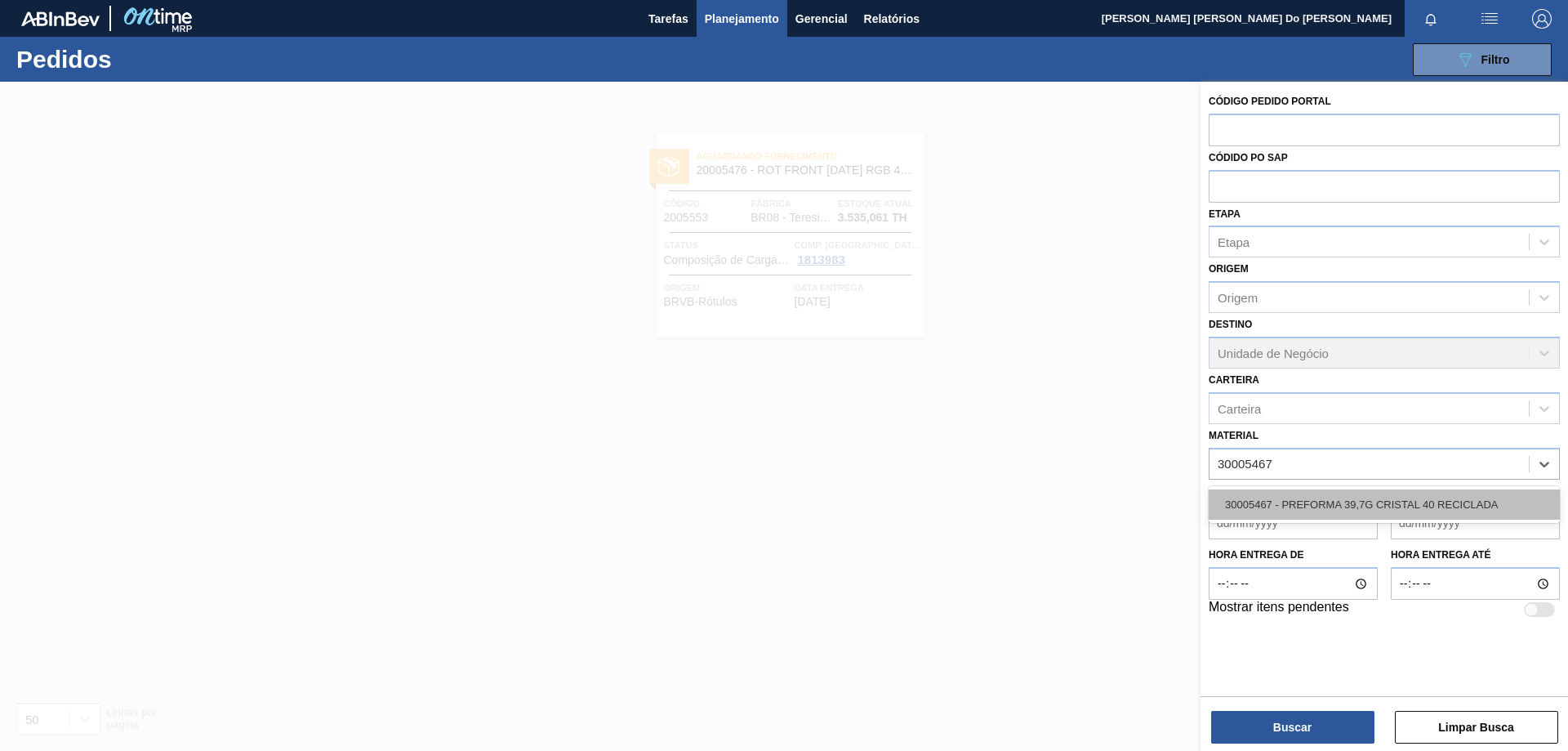
click at [1354, 507] on div "30005467 - PREFORMA 39,7G CRISTAL 40 RECICLADA" at bounding box center [1384, 505] width 351 height 30
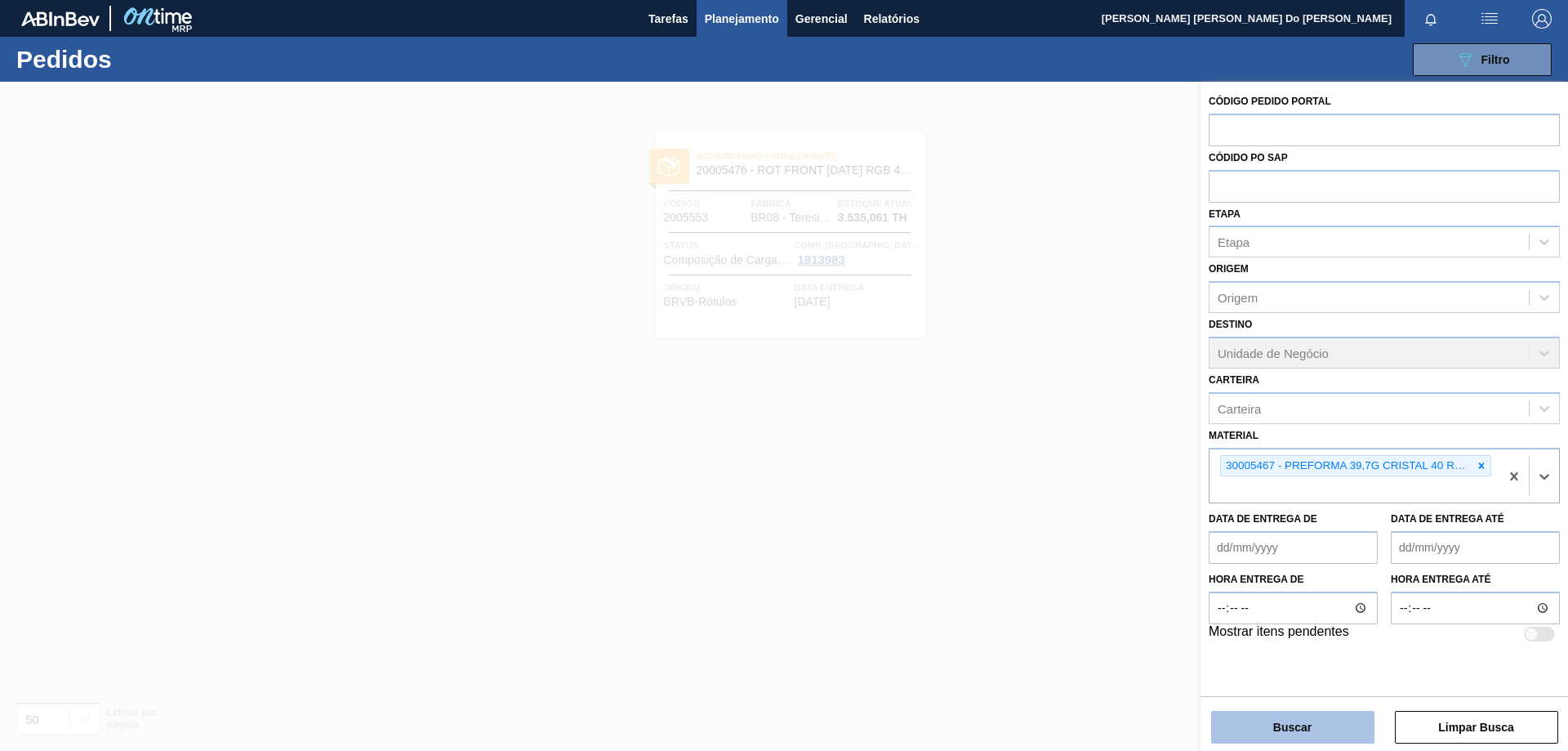
click at [1326, 720] on button "Buscar" at bounding box center [1293, 727] width 163 height 33
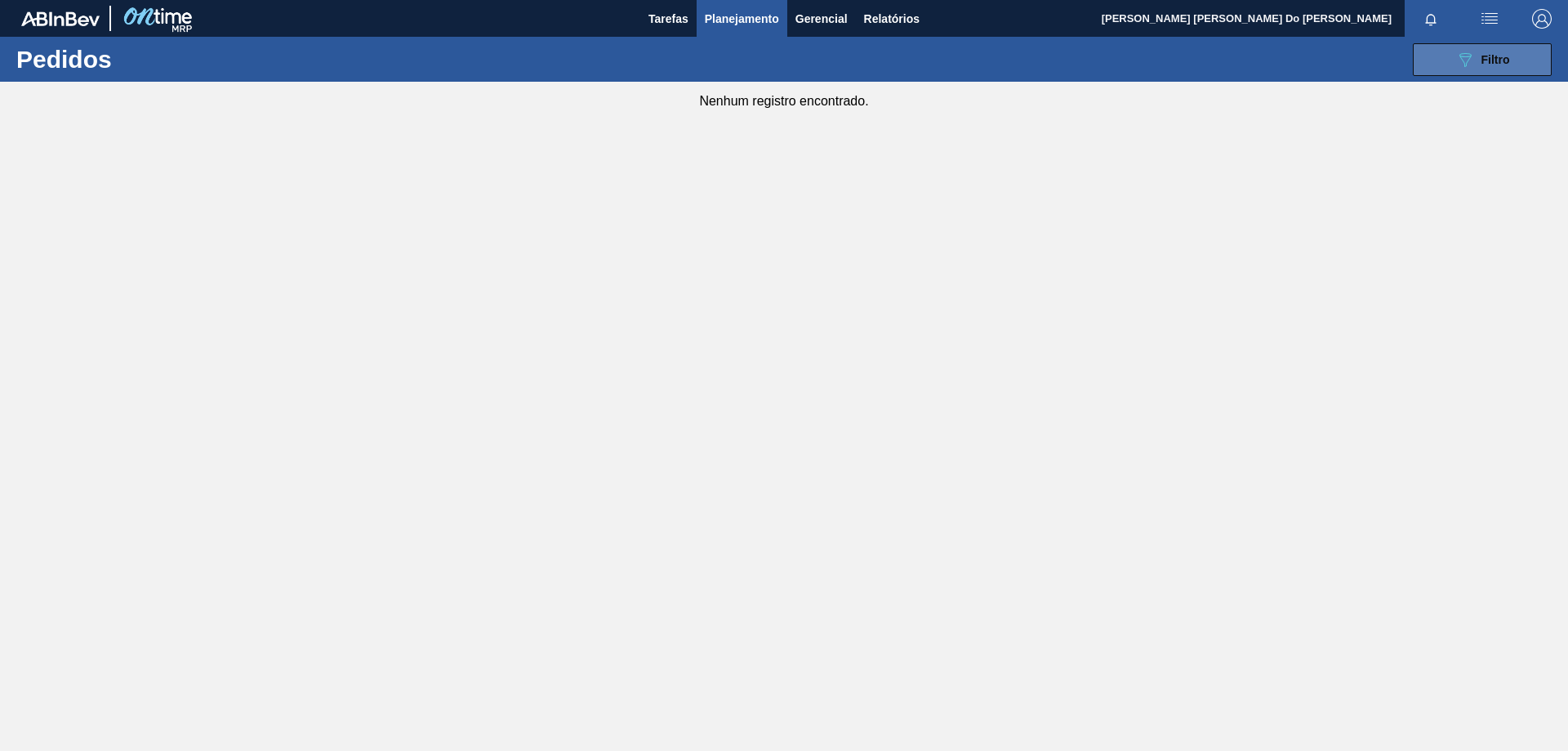
click at [1454, 59] on button "089F7B8B-B2A5-4AFE-B5C0-19BA573D28AC Filtro" at bounding box center [1482, 59] width 139 height 33
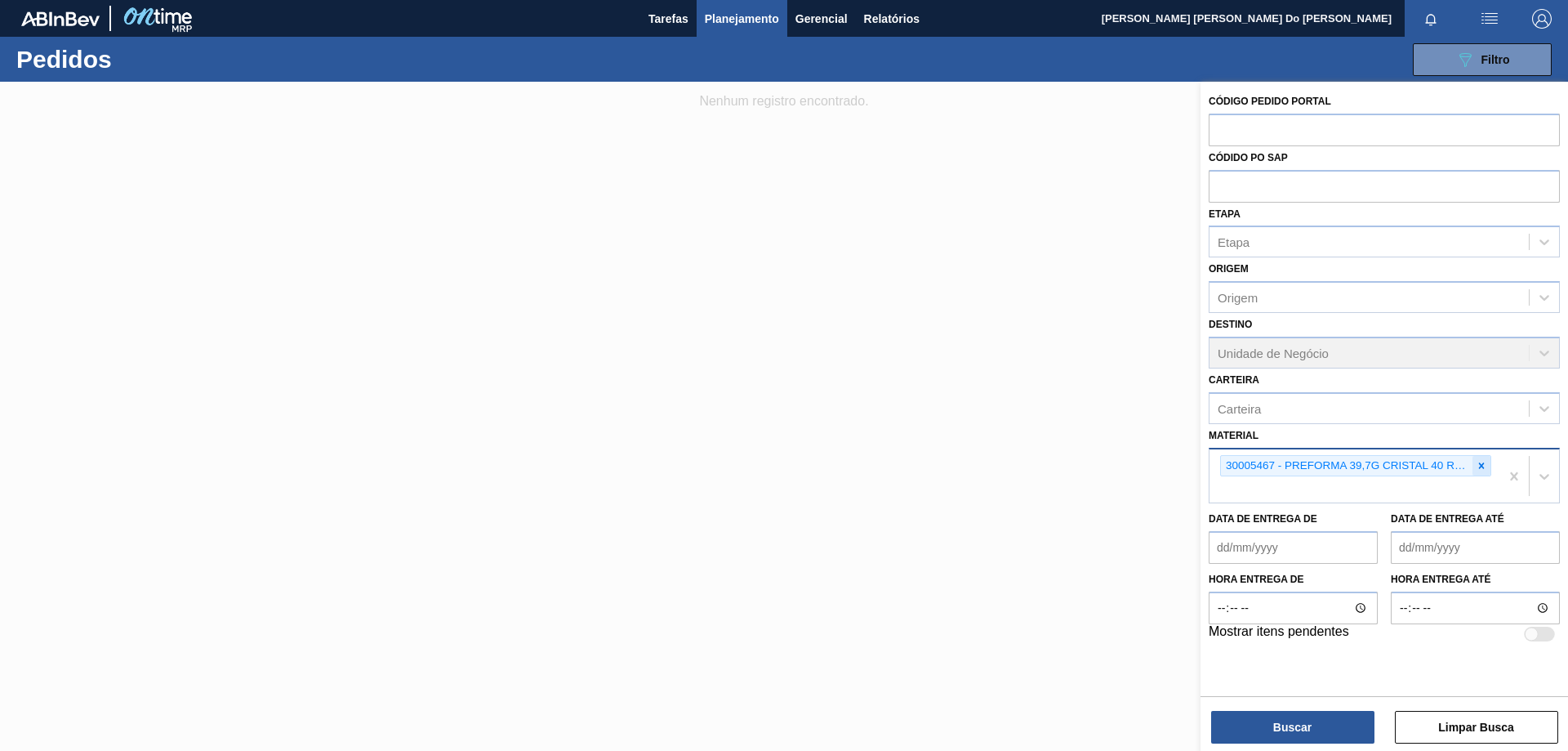
click at [1481, 462] on icon at bounding box center [1481, 465] width 11 height 11
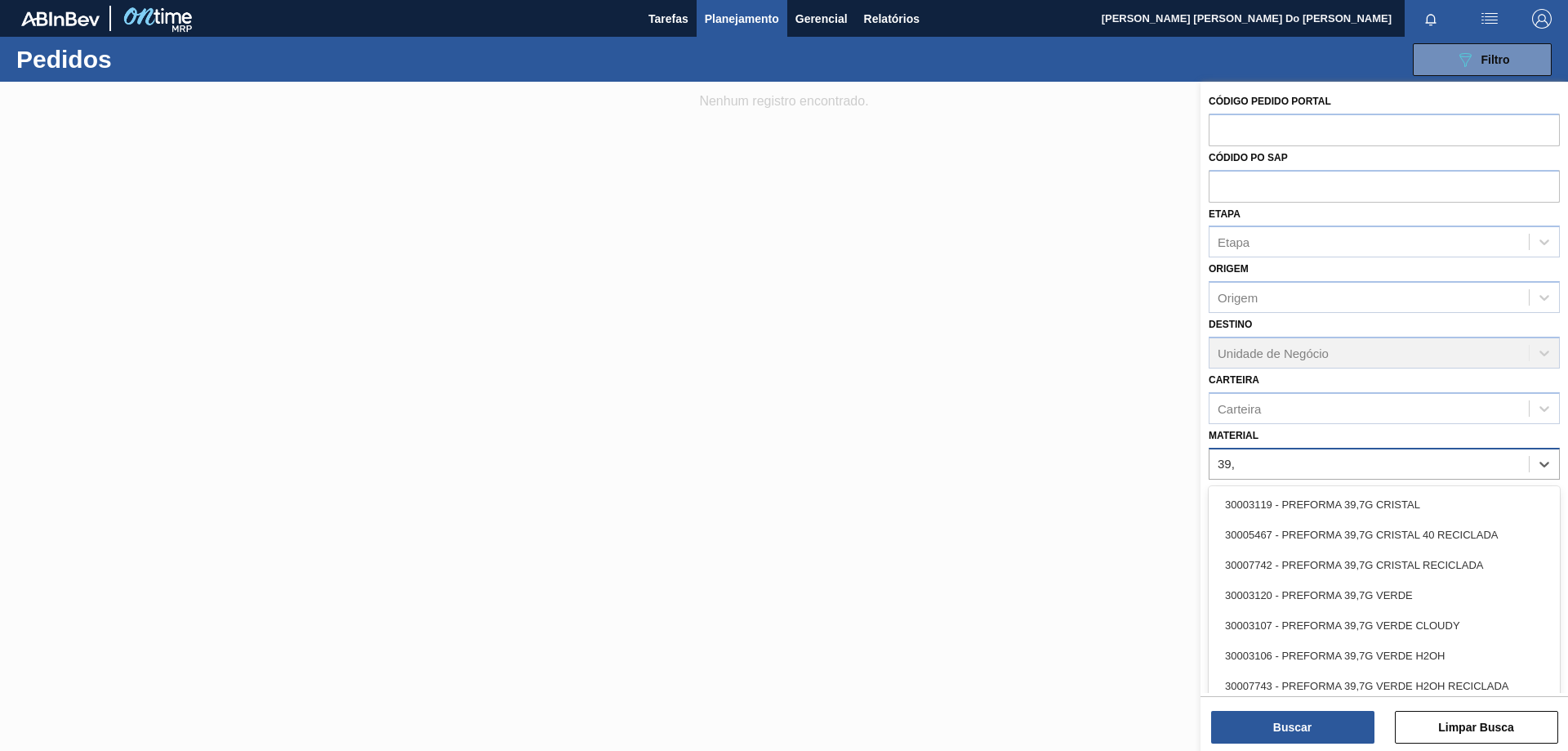
type input "39,7"
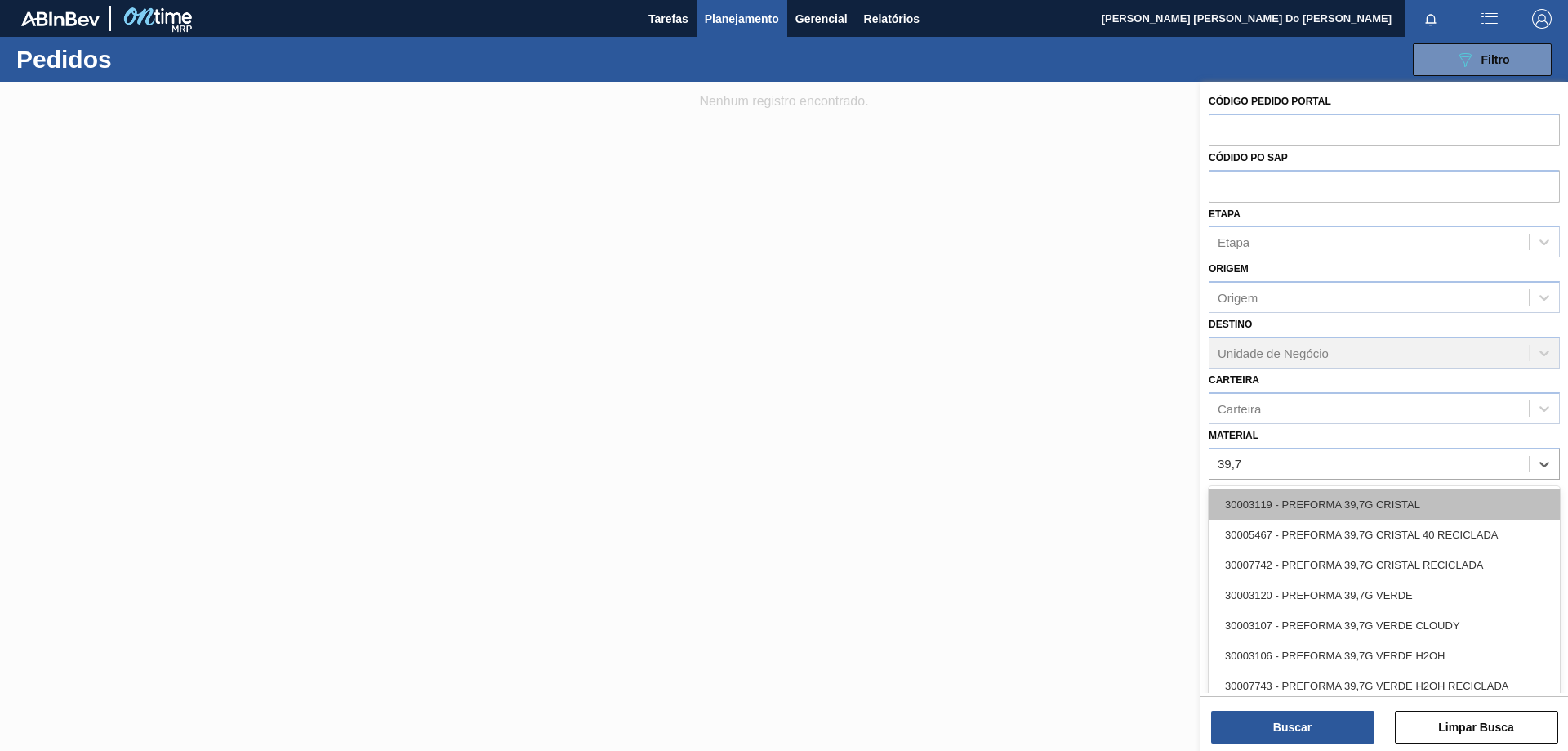
click at [1399, 503] on div "30003119 - PREFORMA 39,7G CRISTAL" at bounding box center [1384, 505] width 351 height 30
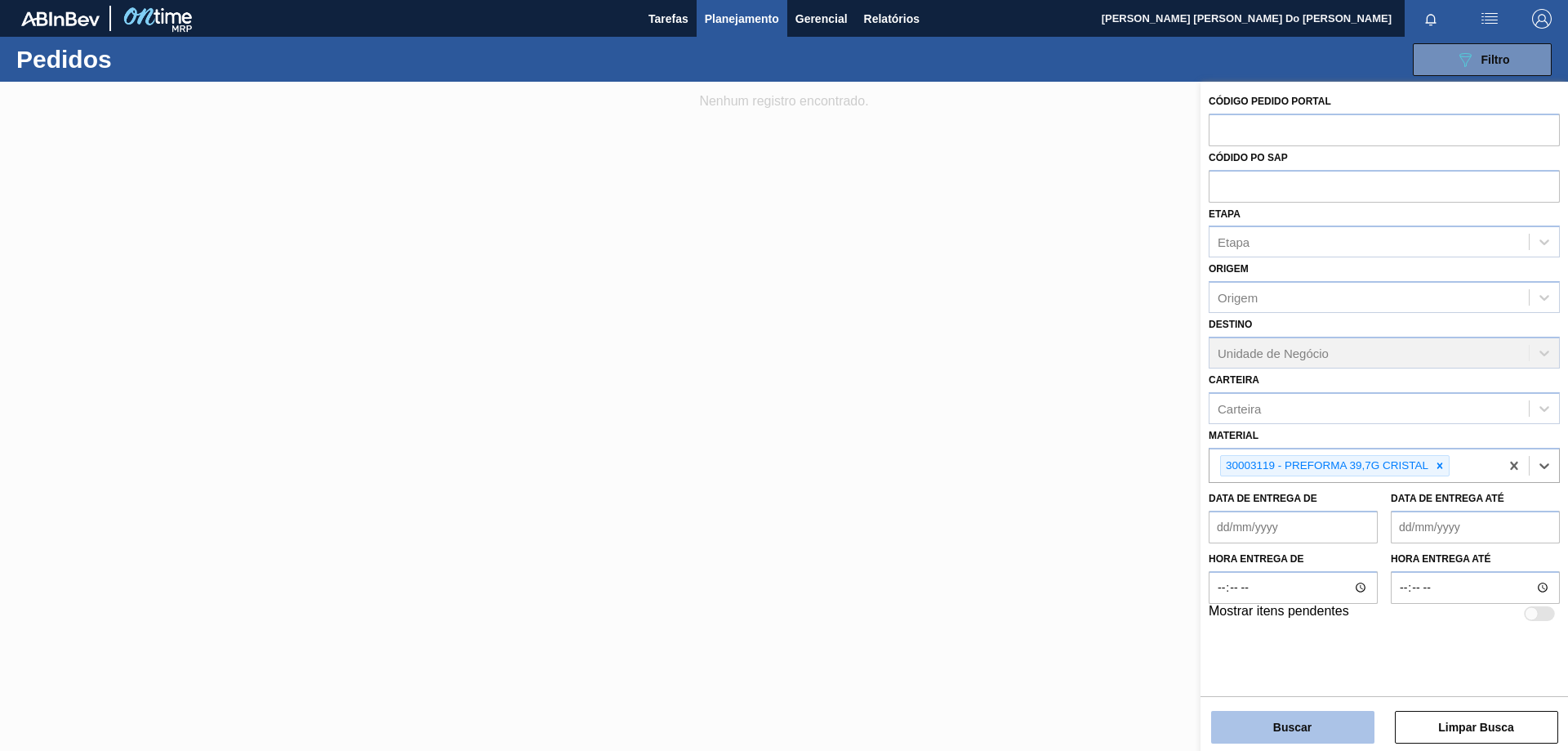
click at [1307, 726] on button "Buscar" at bounding box center [1293, 727] width 163 height 33
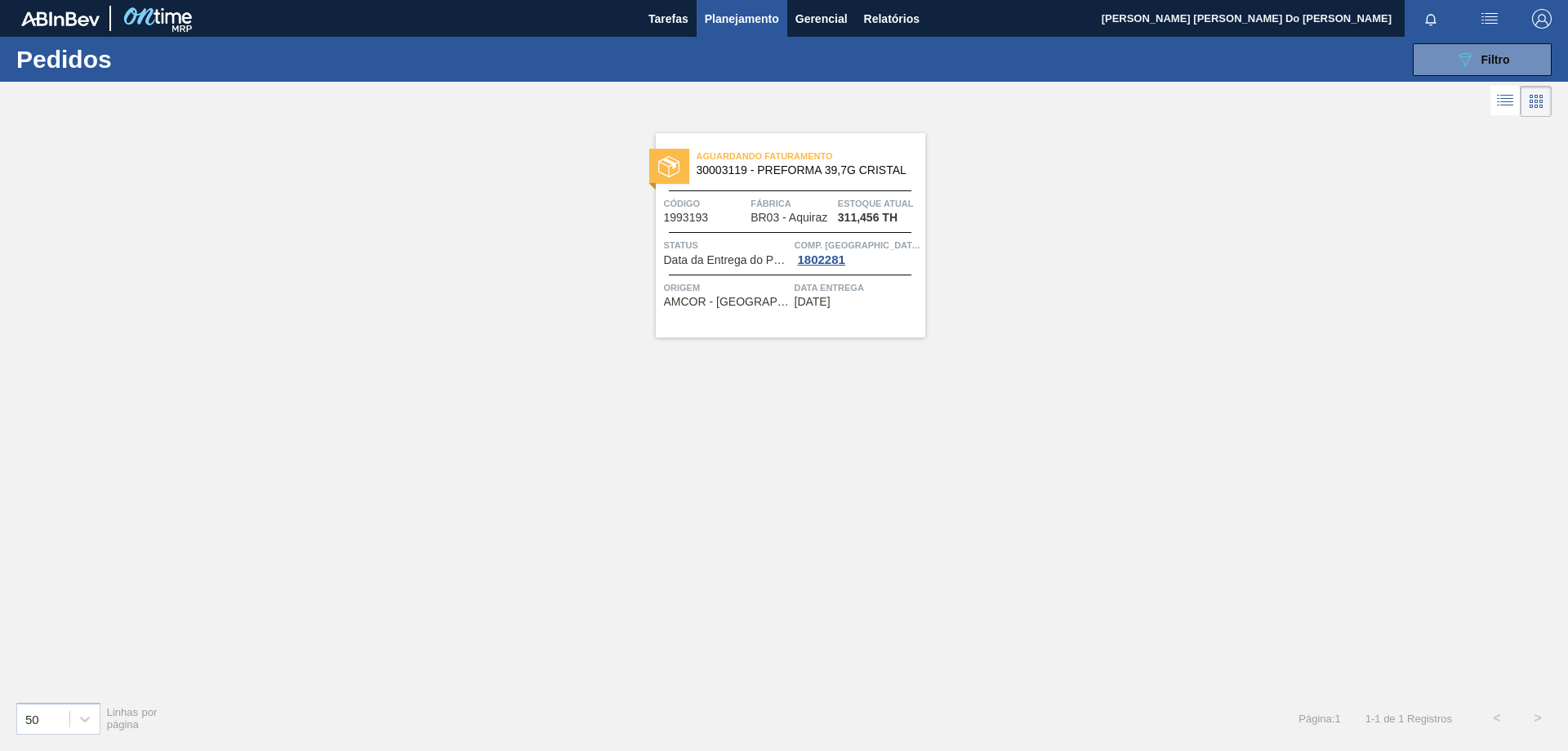
click at [745, 143] on div "Aguardando Faturamento 30003119 - PREFORMA 39,7G CRISTAL Código 1993193 Fábrica…" at bounding box center [791, 235] width 270 height 204
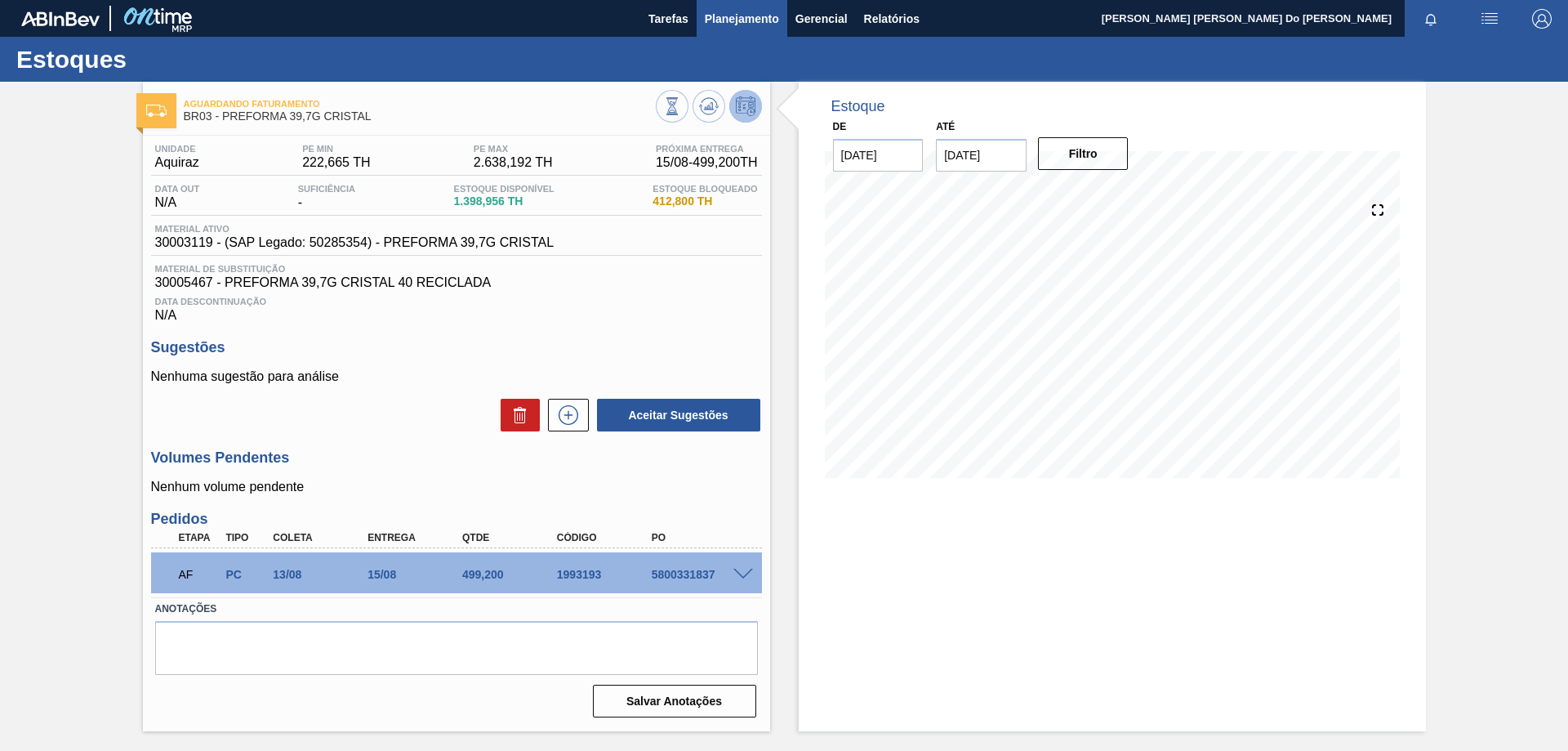
click at [741, 16] on span "Planejamento" at bounding box center [741, 19] width 74 height 20
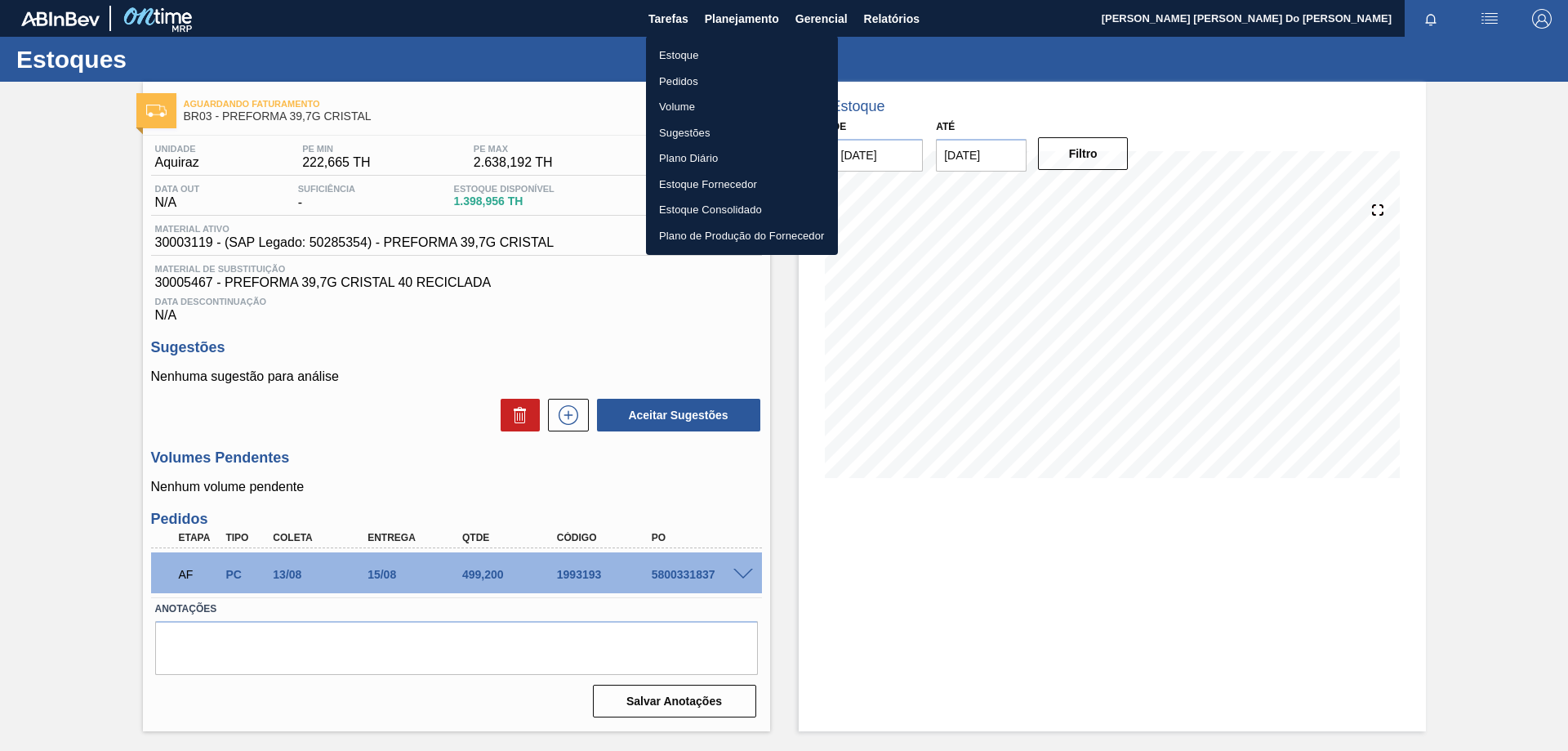
click at [714, 76] on li "Pedidos" at bounding box center [741, 81] width 192 height 26
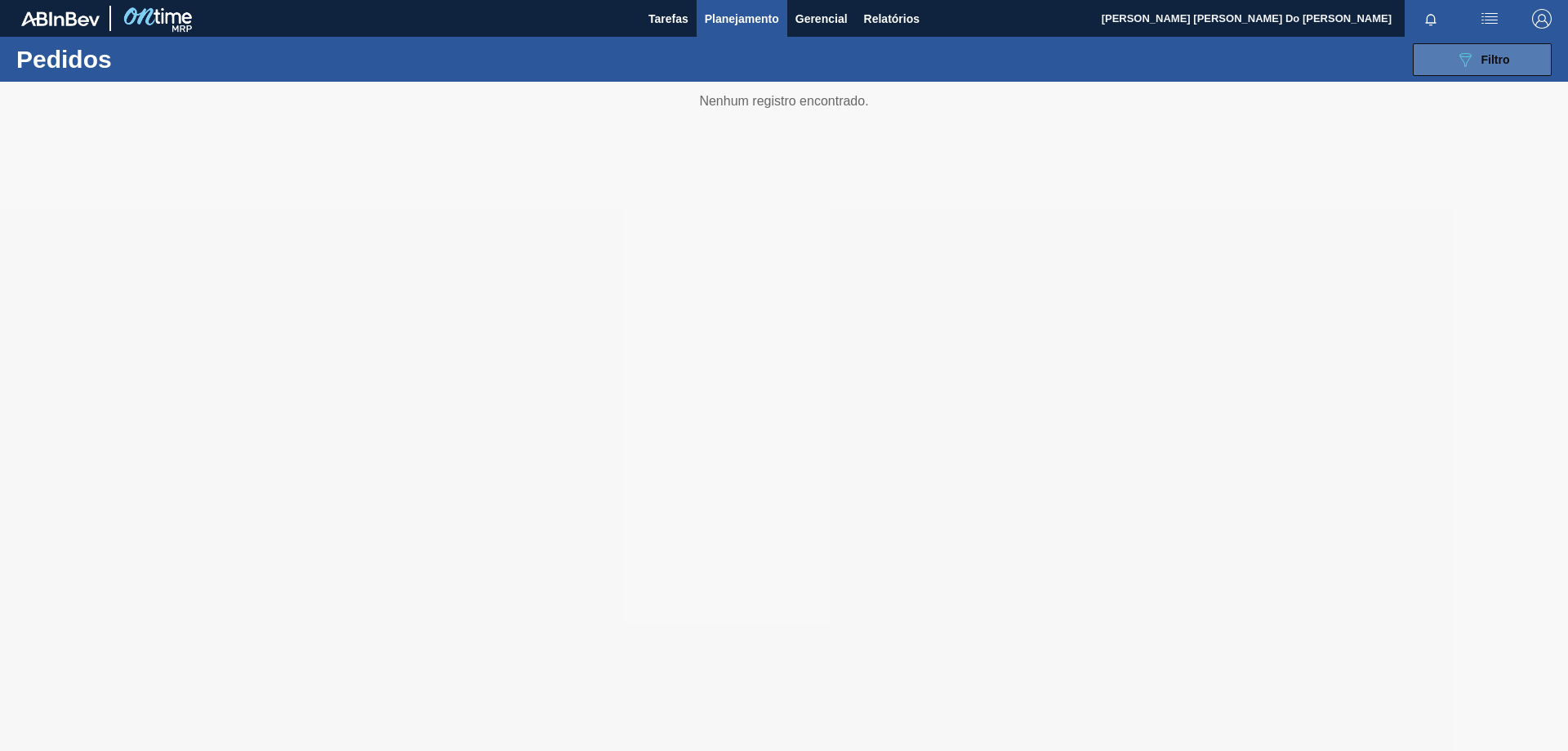
click at [1512, 52] on button "089F7B8B-B2A5-4AFE-B5C0-19BA573D28AC Filtro" at bounding box center [1482, 59] width 139 height 33
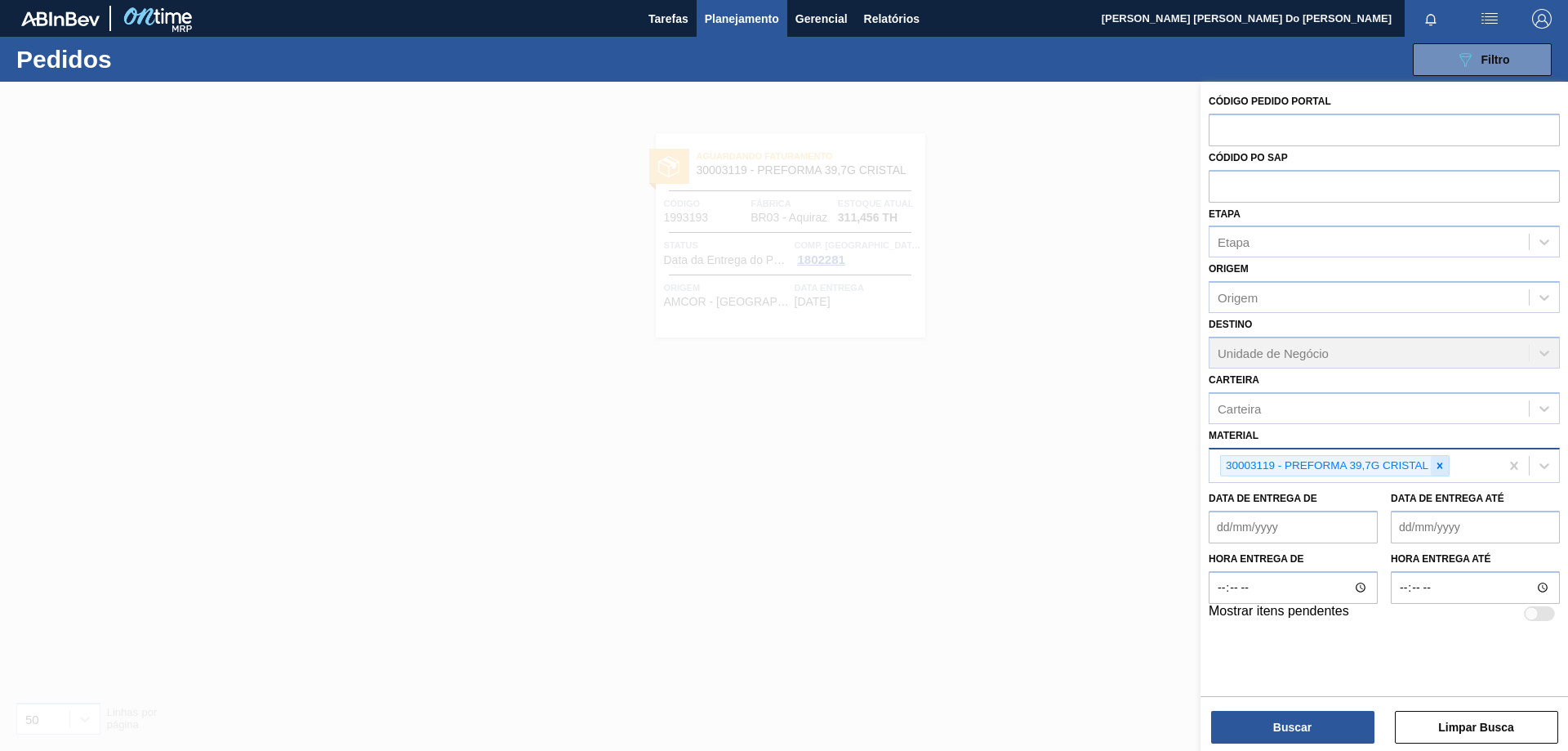
click at [1440, 465] on icon at bounding box center [1440, 465] width 6 height 6
click at [1326, 462] on div "Material" at bounding box center [1369, 463] width 319 height 23
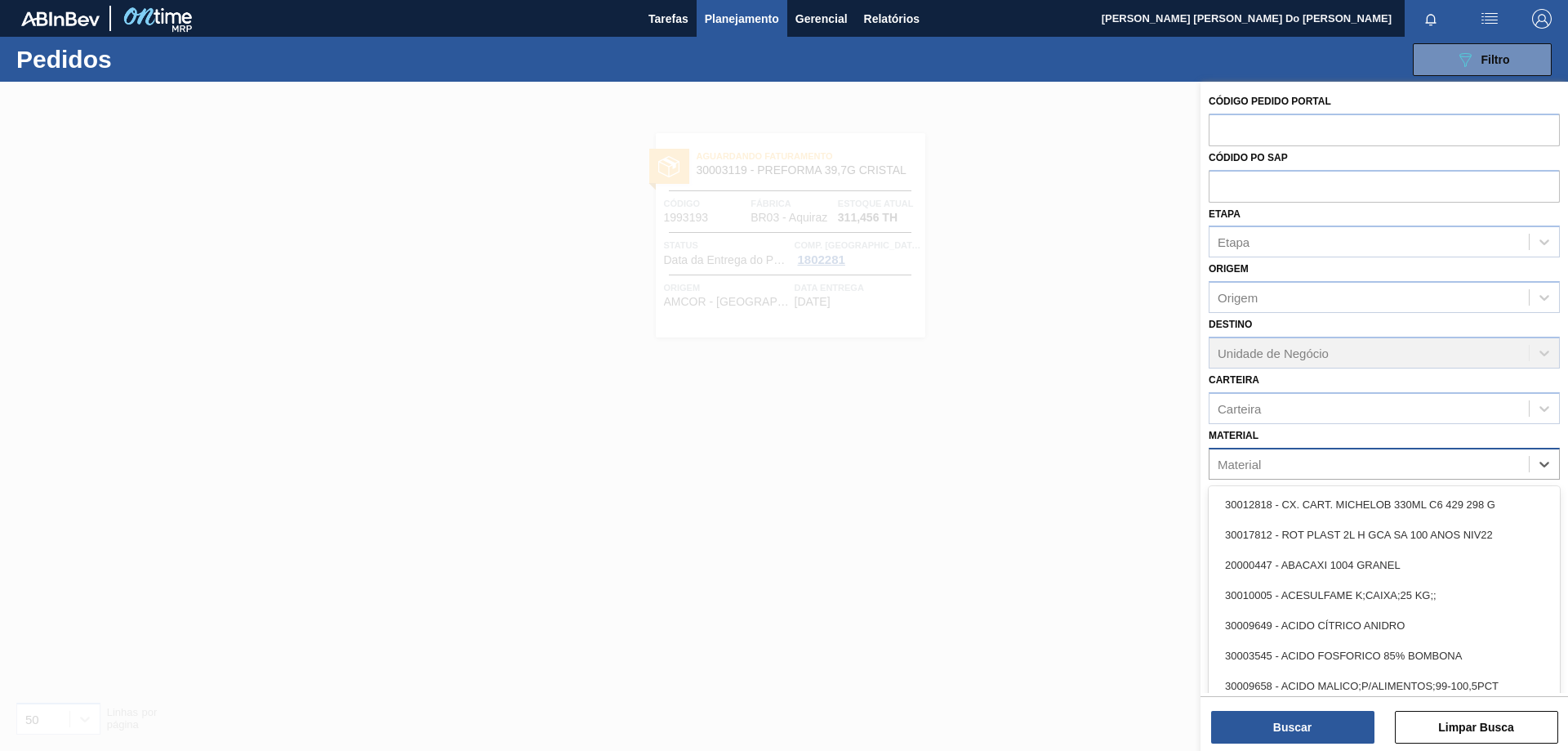
paste input "30004672"
type input "30004672"
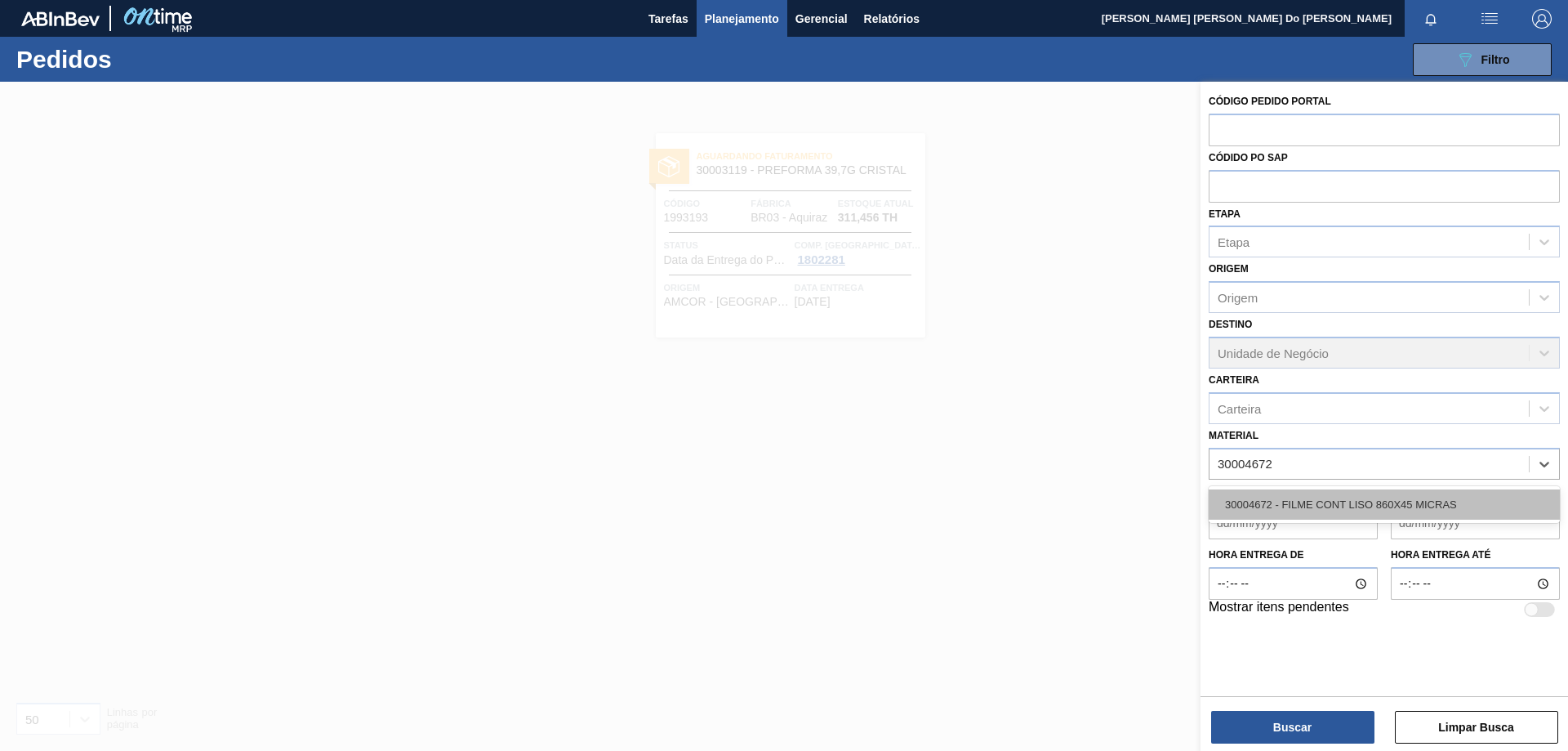
click at [1379, 512] on div "30004672 - FILME CONT LISO 860X45 MICRAS" at bounding box center [1384, 505] width 351 height 30
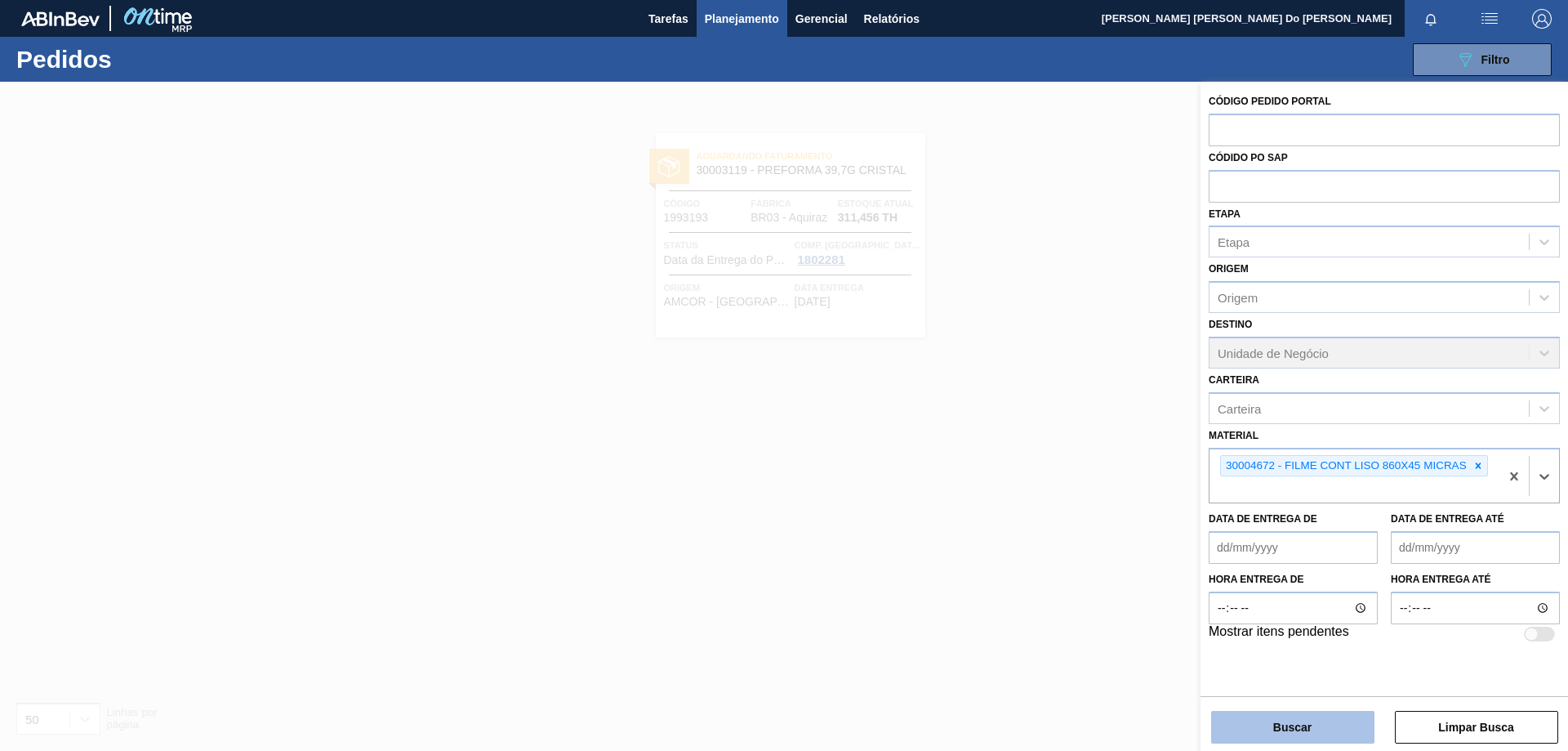
click at [1304, 723] on button "Buscar" at bounding box center [1293, 727] width 163 height 33
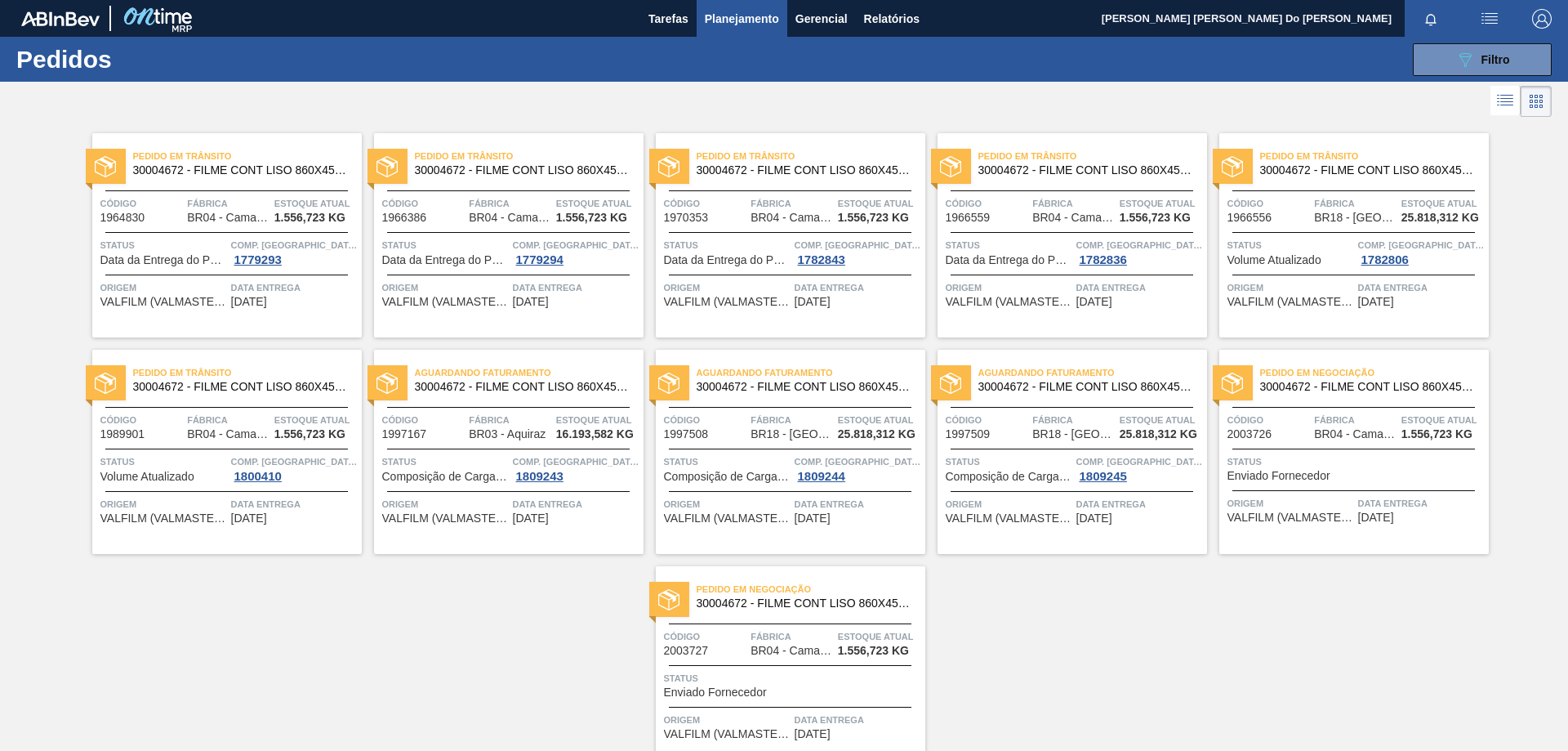
click at [508, 393] on div "Aguardando Faturamento 30004672 - FILME CONT LISO 860X45 MICRAS" at bounding box center [509, 379] width 270 height 37
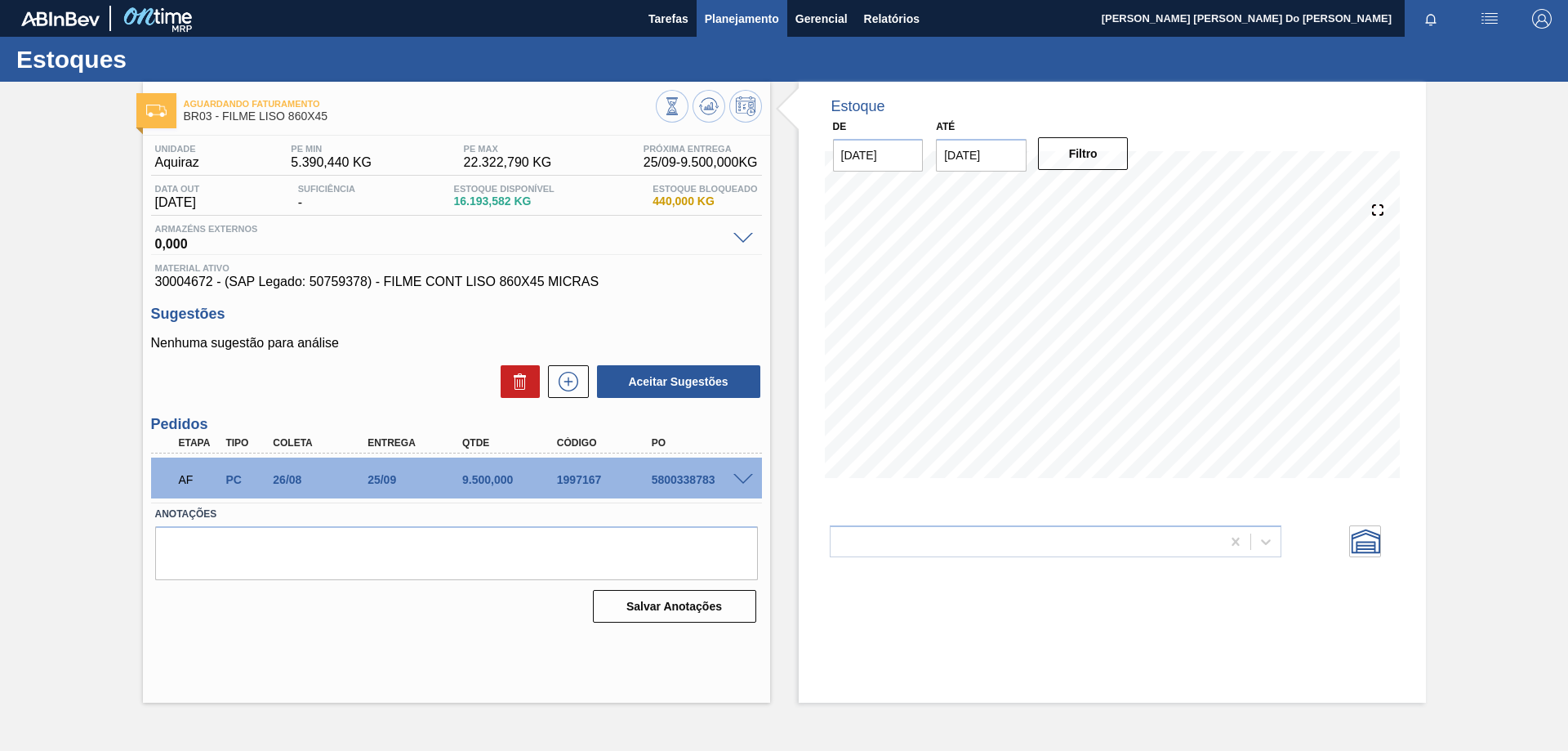
click at [740, 19] on span "Planejamento" at bounding box center [741, 19] width 74 height 20
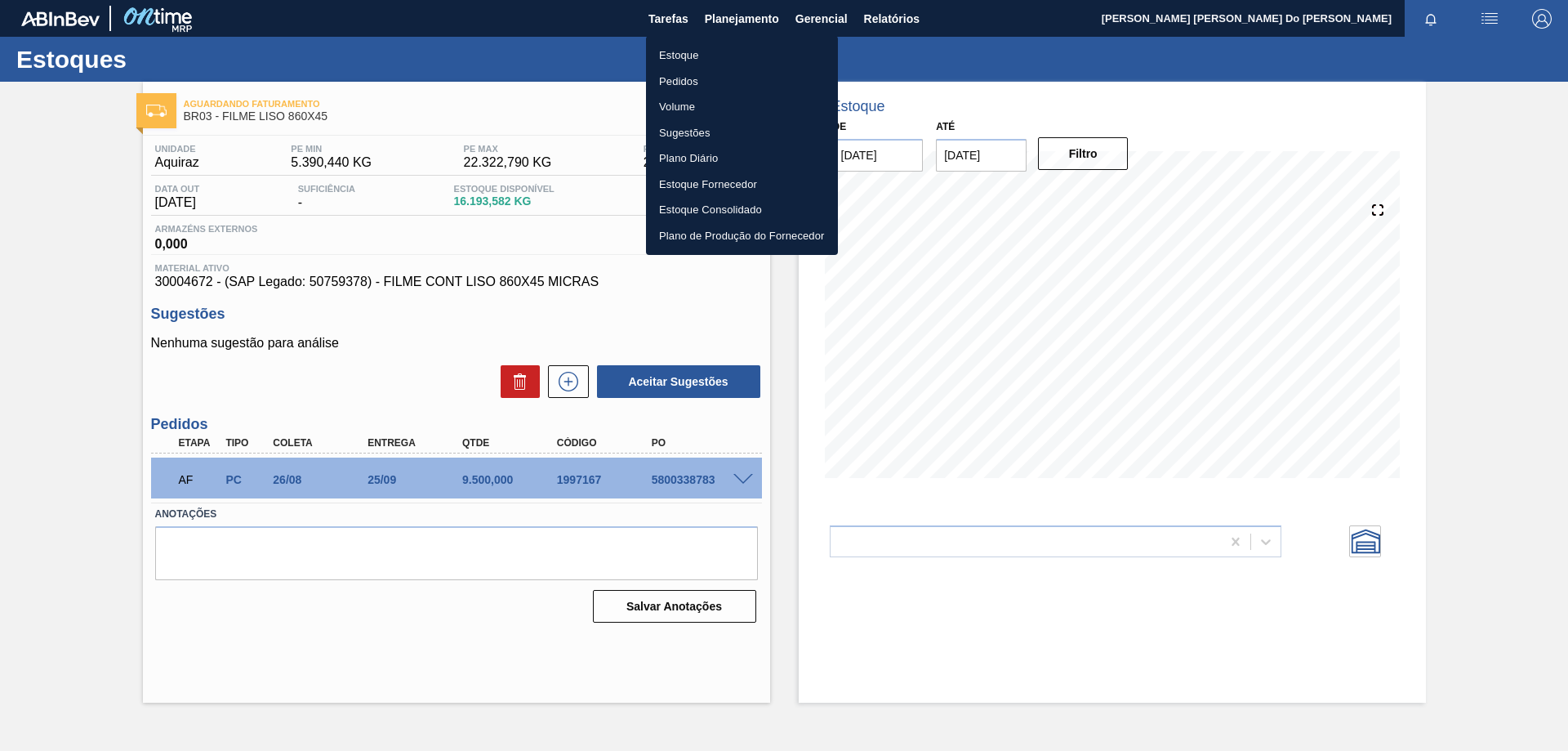
click at [710, 86] on li "Pedidos" at bounding box center [741, 81] width 192 height 26
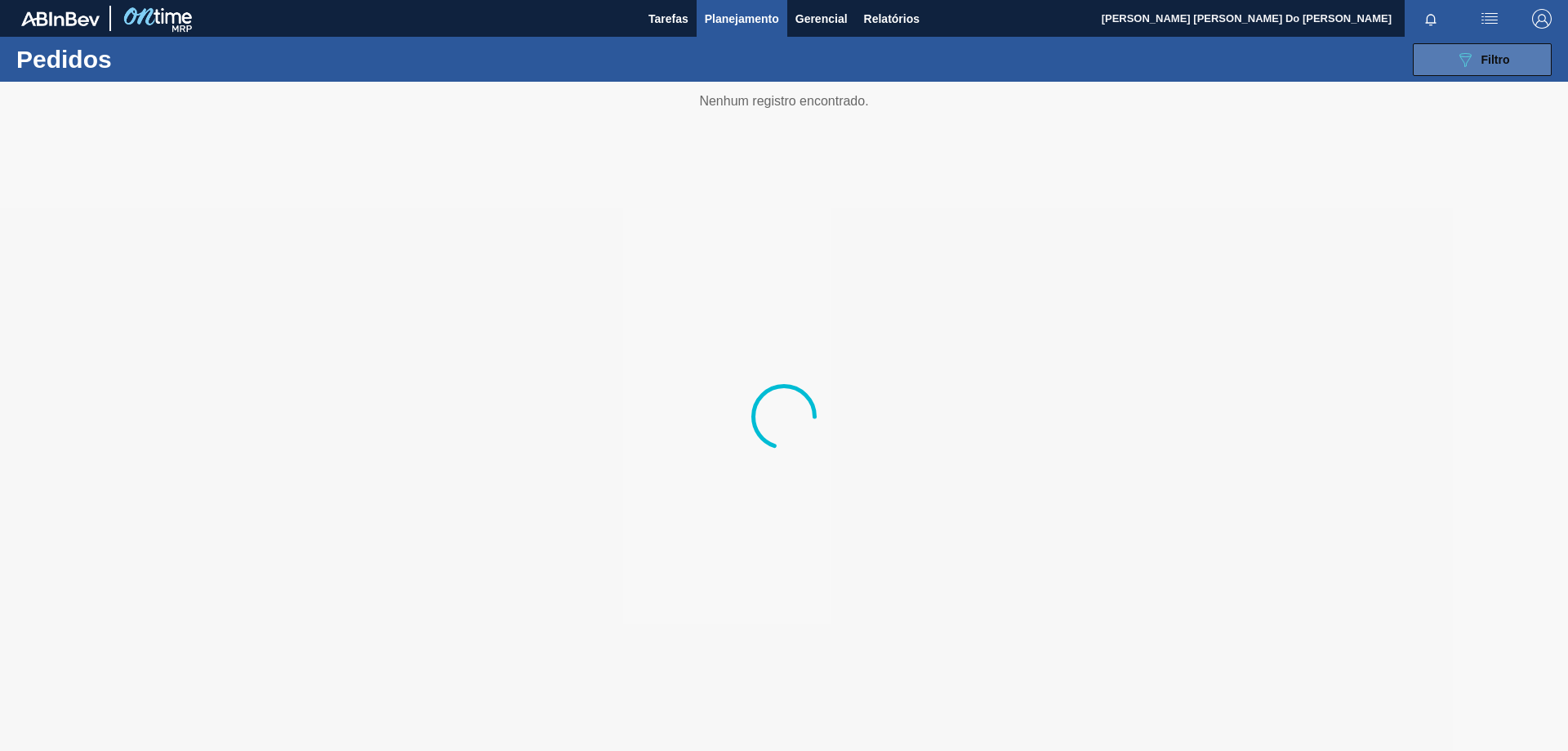
click at [1502, 52] on div "089F7B8B-B2A5-4AFE-B5C0-19BA573D28AC Filtro" at bounding box center [1483, 59] width 54 height 20
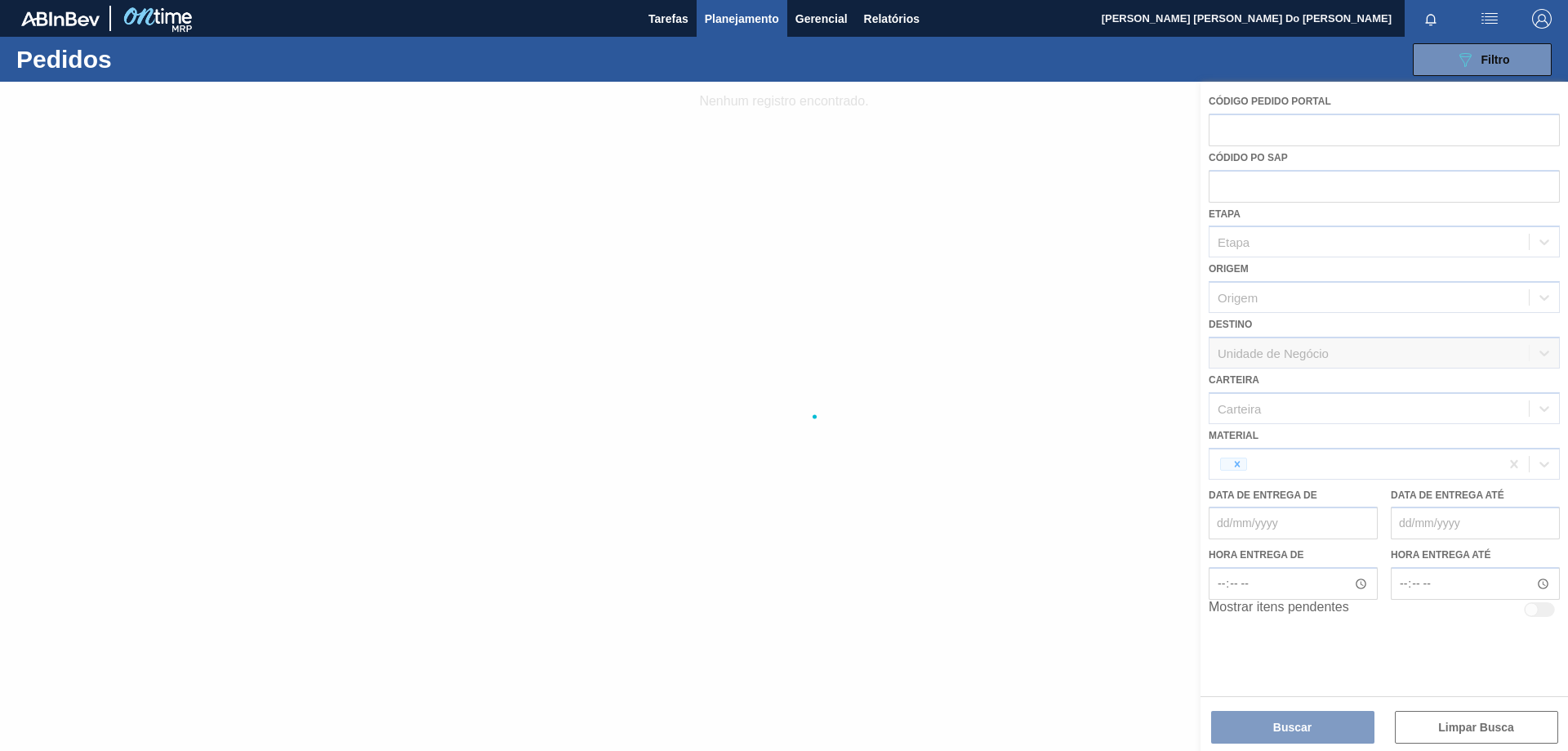
click at [1213, 456] on div at bounding box center [784, 416] width 1568 height 669
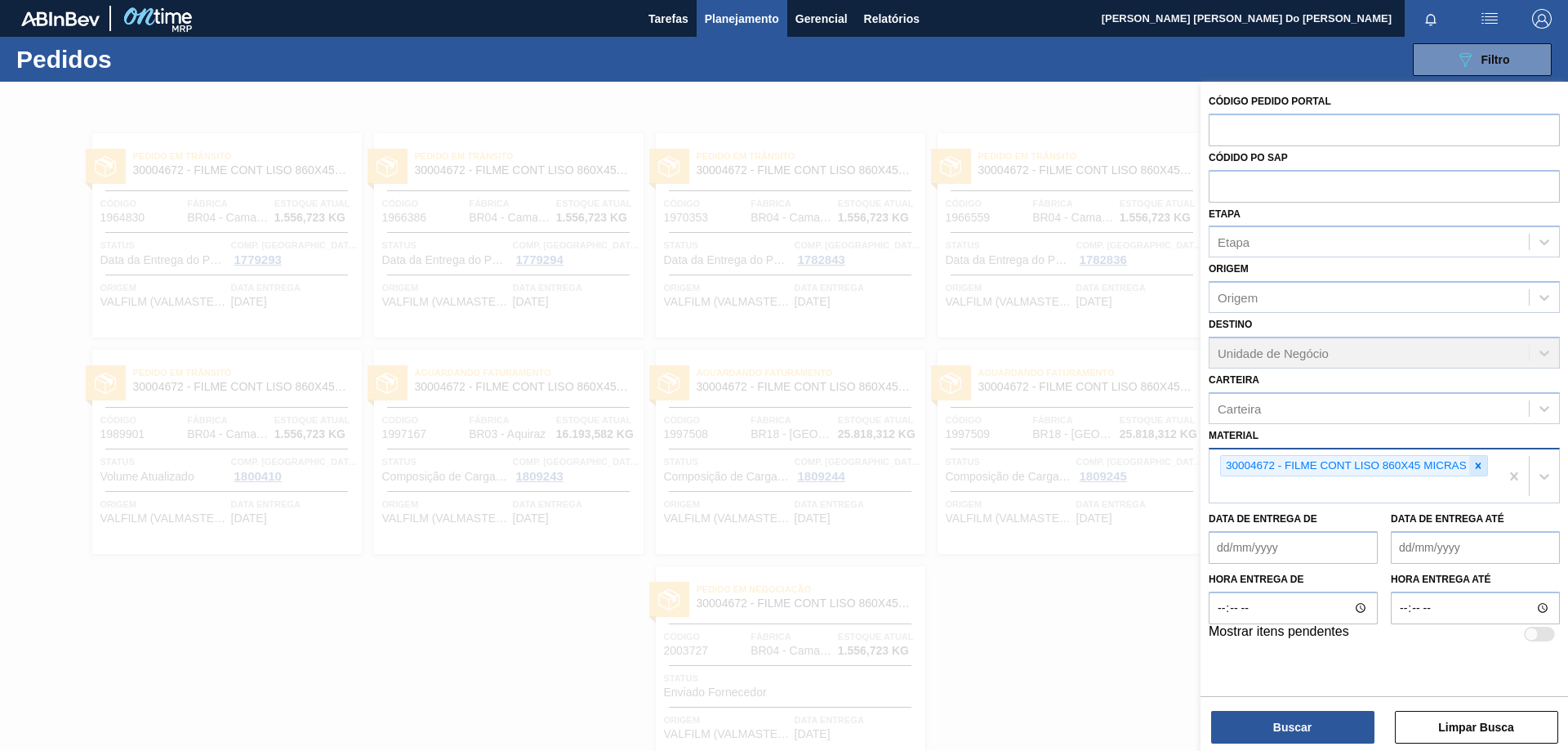
click at [1481, 468] on icon at bounding box center [1478, 465] width 11 height 11
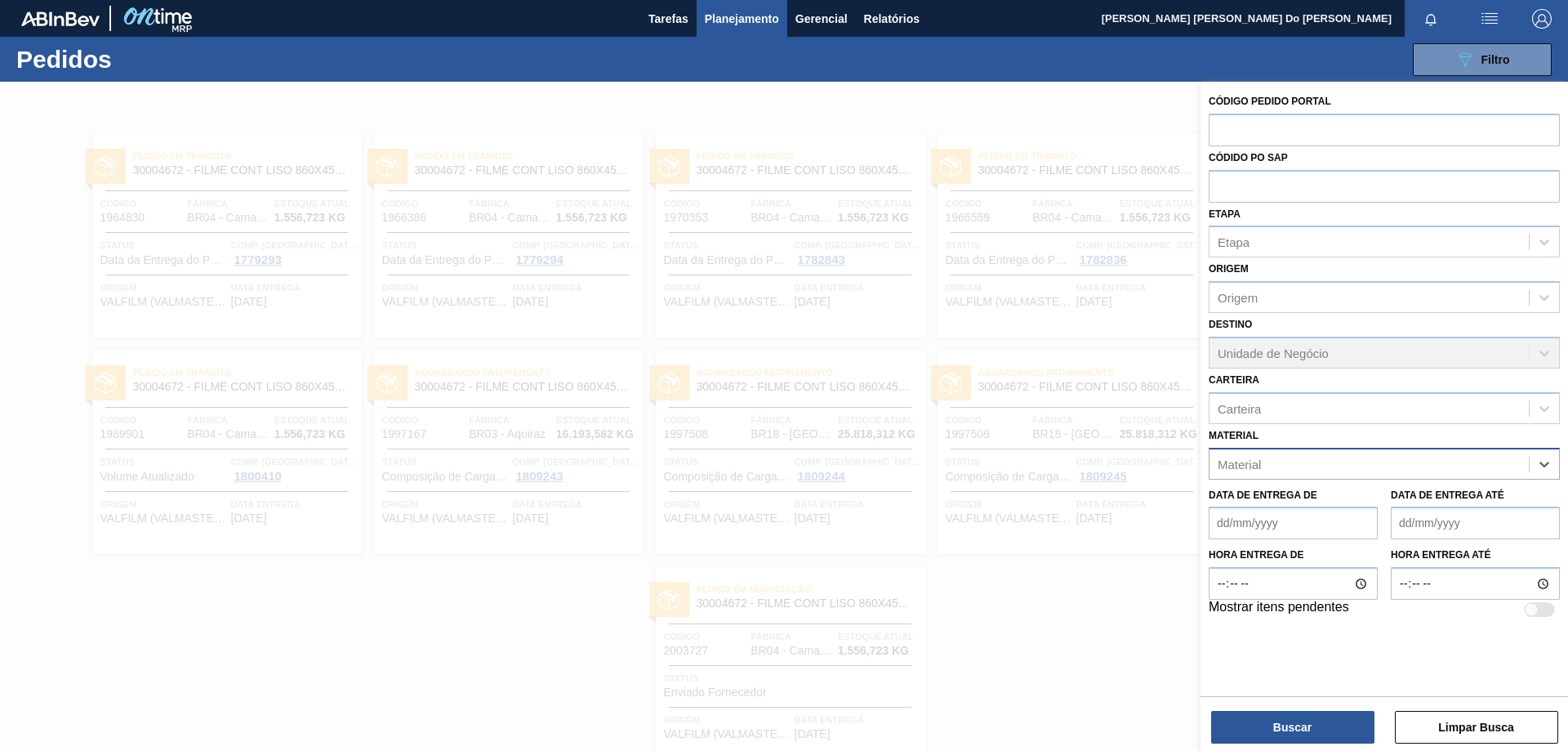
paste input "30030691"
type input "30030691"
click at [1405, 507] on div "30030691 - TAMPA PLAST INNOVA GCA ZERO NIV24" at bounding box center [1384, 505] width 351 height 30
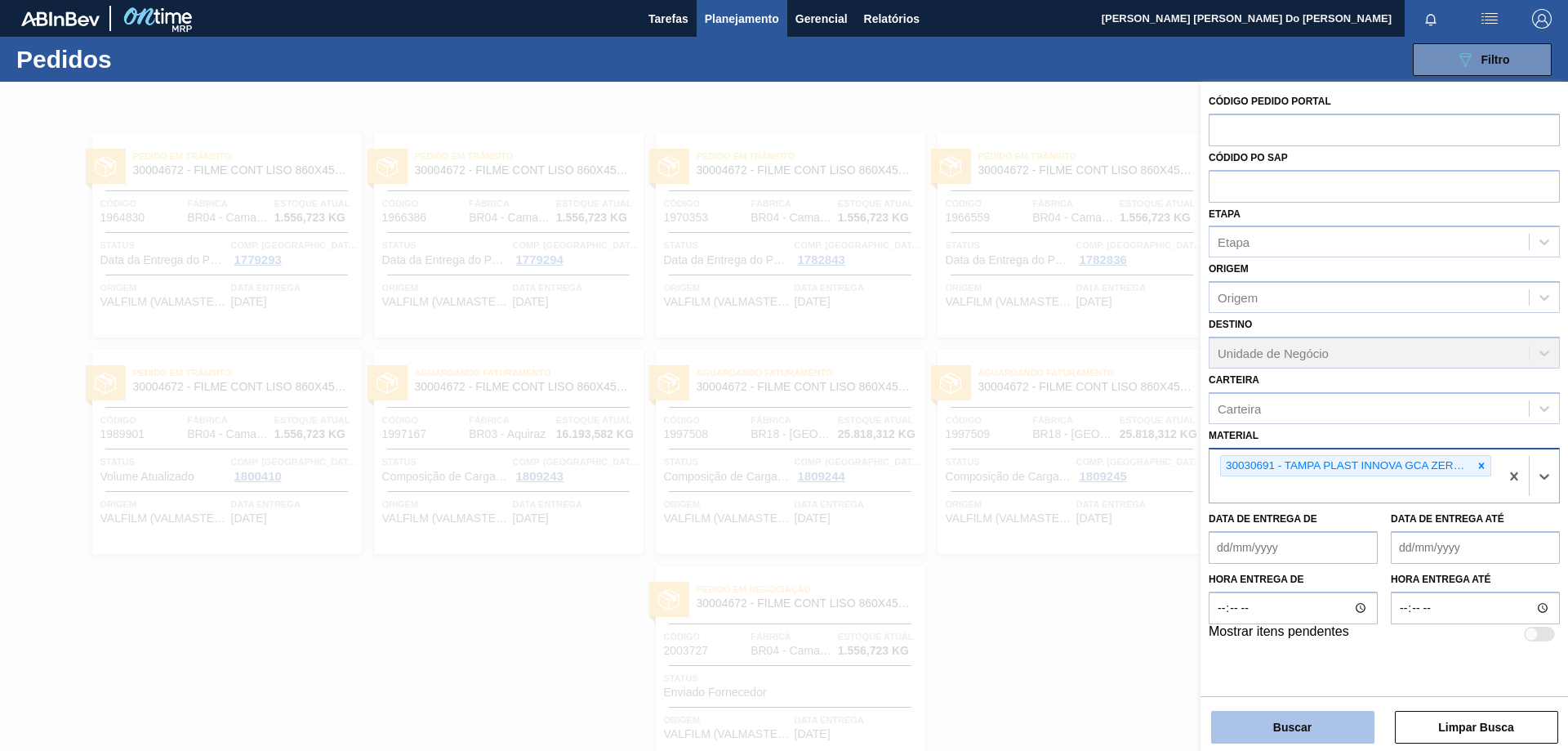
click at [1334, 729] on button "Buscar" at bounding box center [1293, 727] width 163 height 33
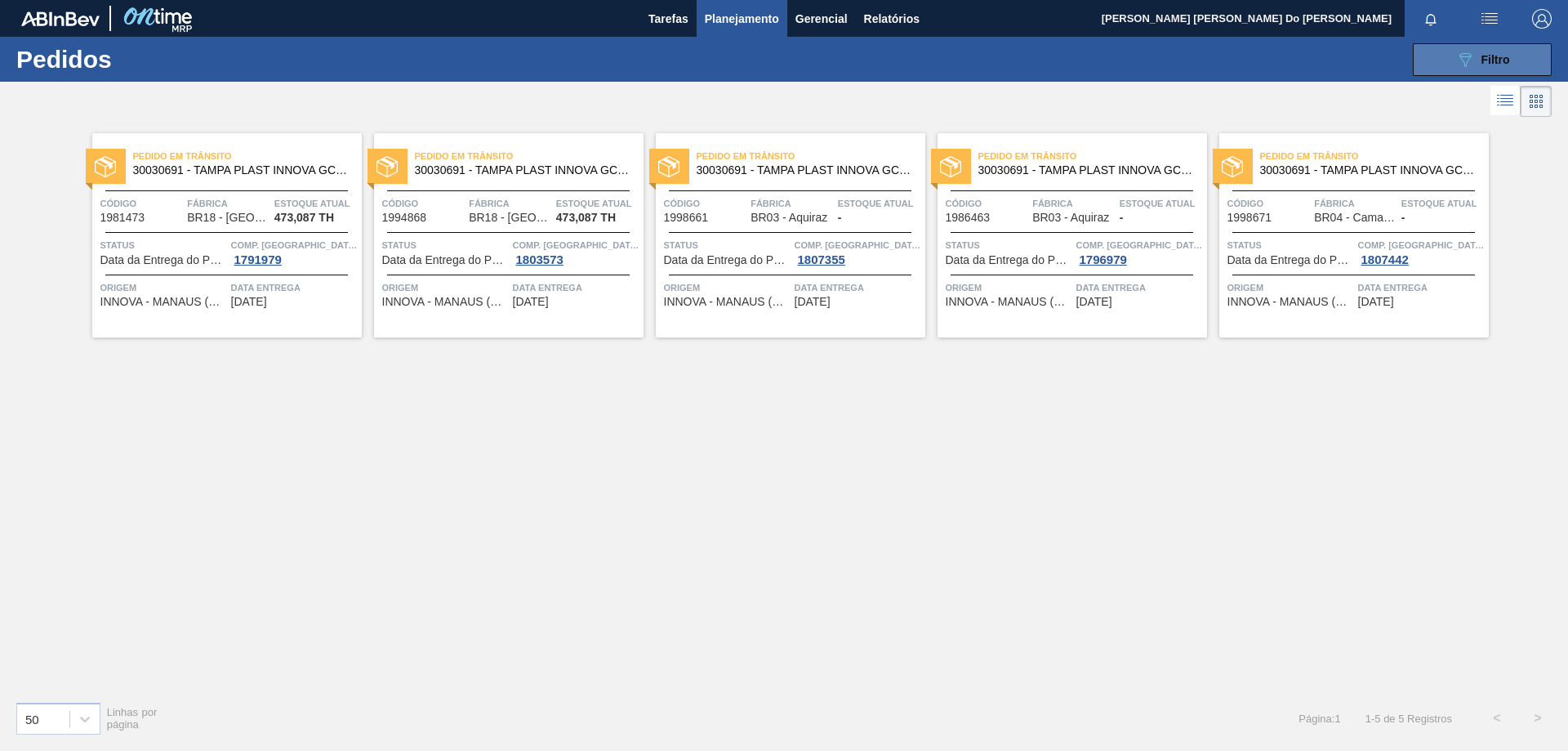
click at [1519, 57] on button "089F7B8B-B2A5-4AFE-B5C0-19BA573D28AC Filtro" at bounding box center [1482, 59] width 139 height 33
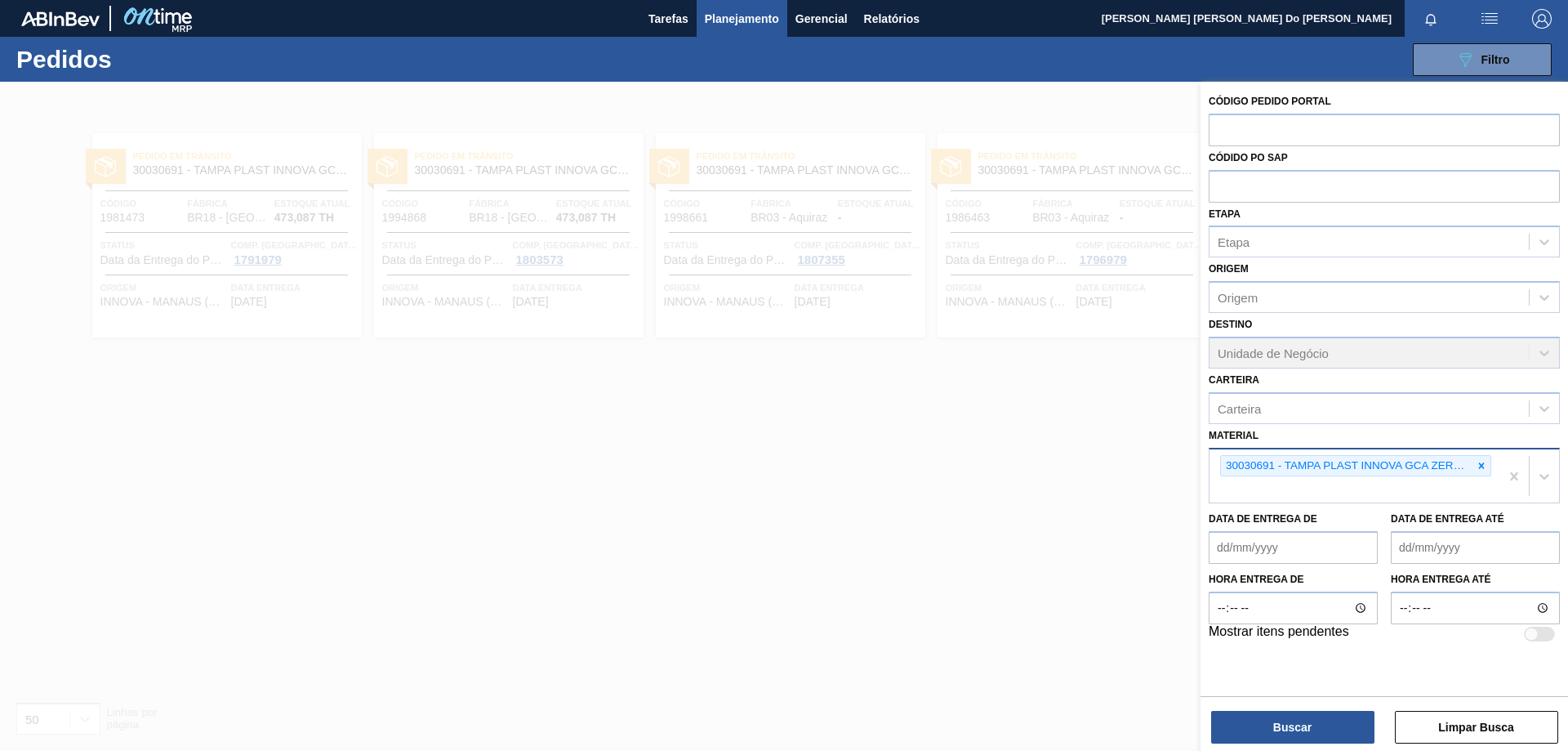
click at [1484, 467] on icon at bounding box center [1481, 465] width 11 height 11
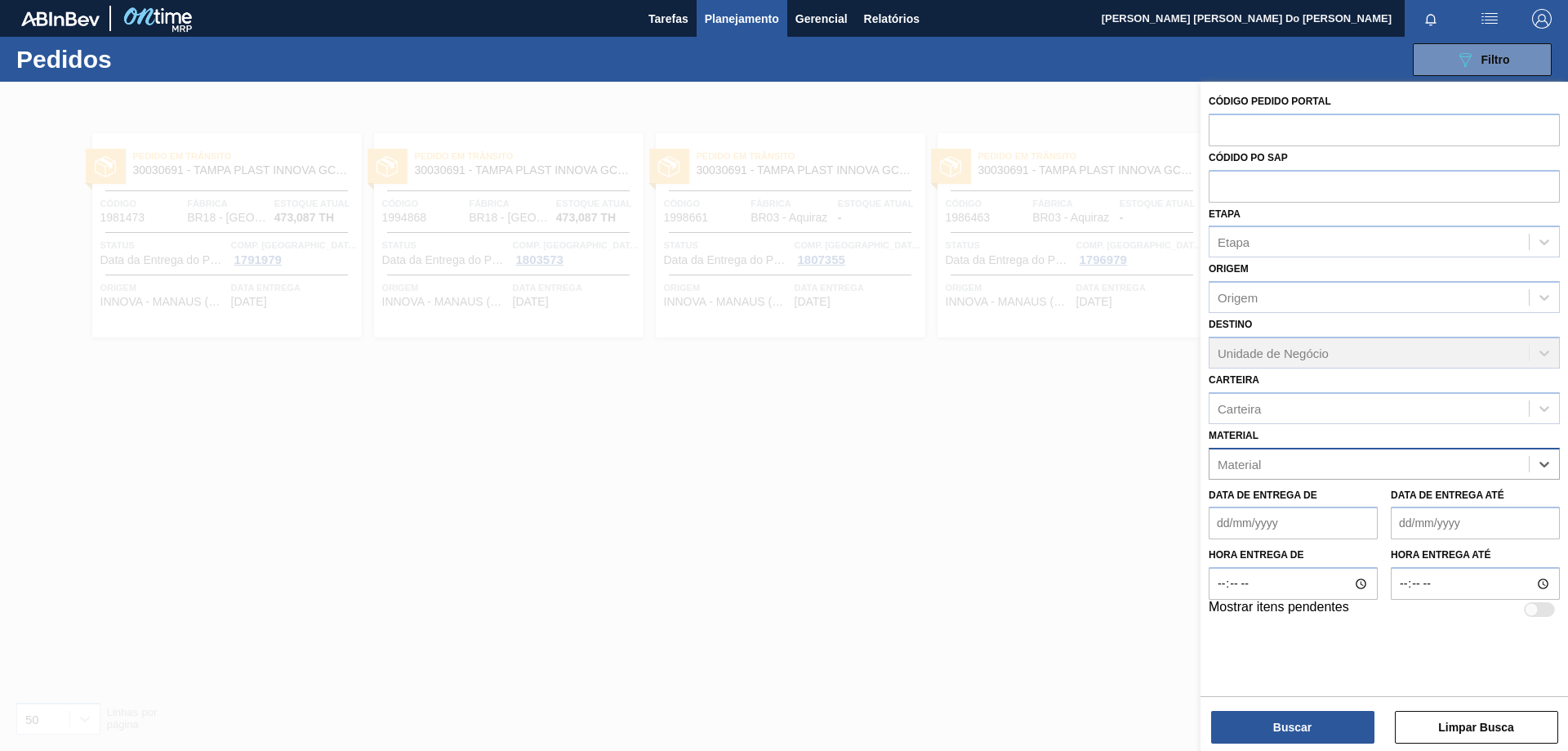
paste input "30031248"
type input "30031248"
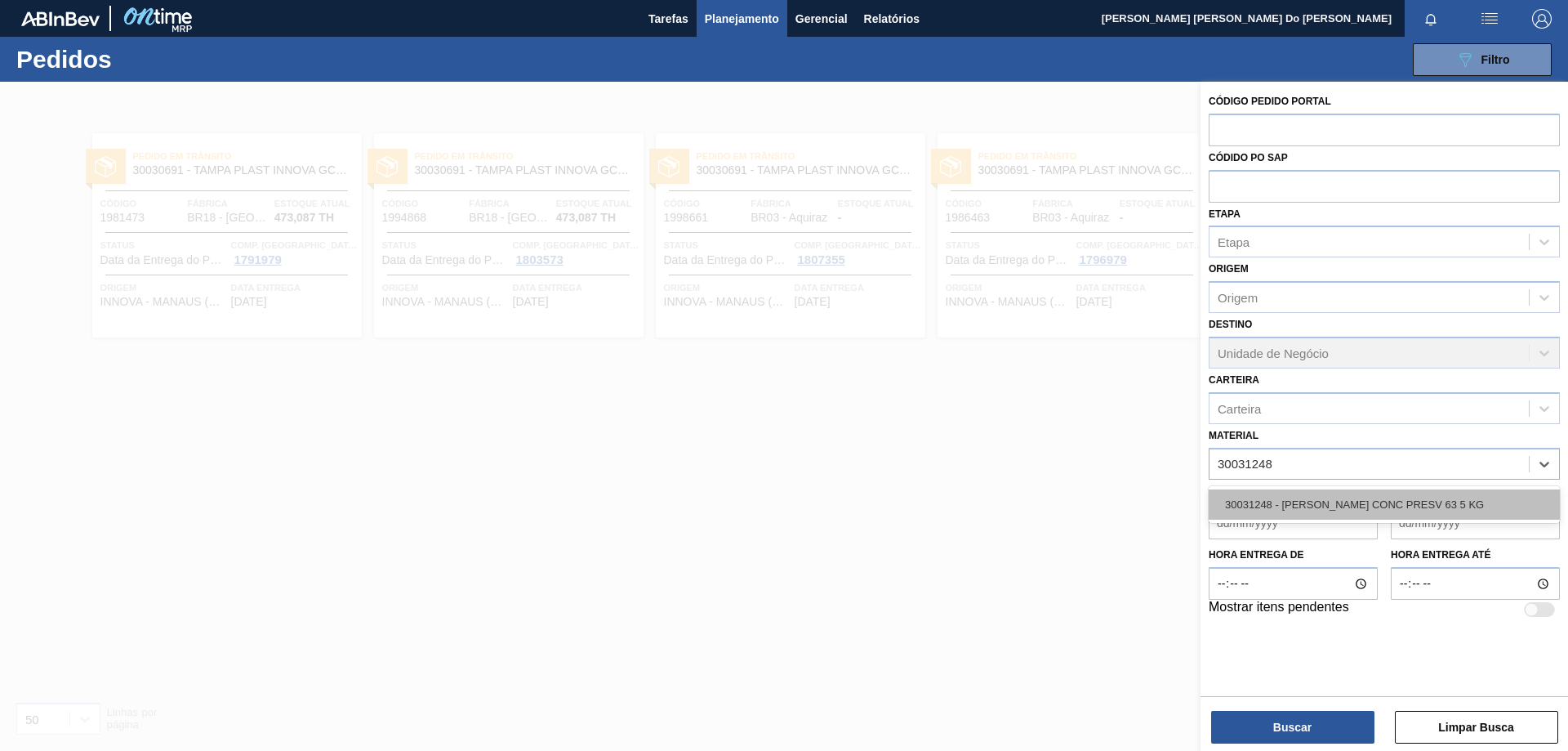
click at [1372, 500] on div "30031248 - [PERSON_NAME] CONC PRESV 63 5 KG" at bounding box center [1384, 505] width 351 height 30
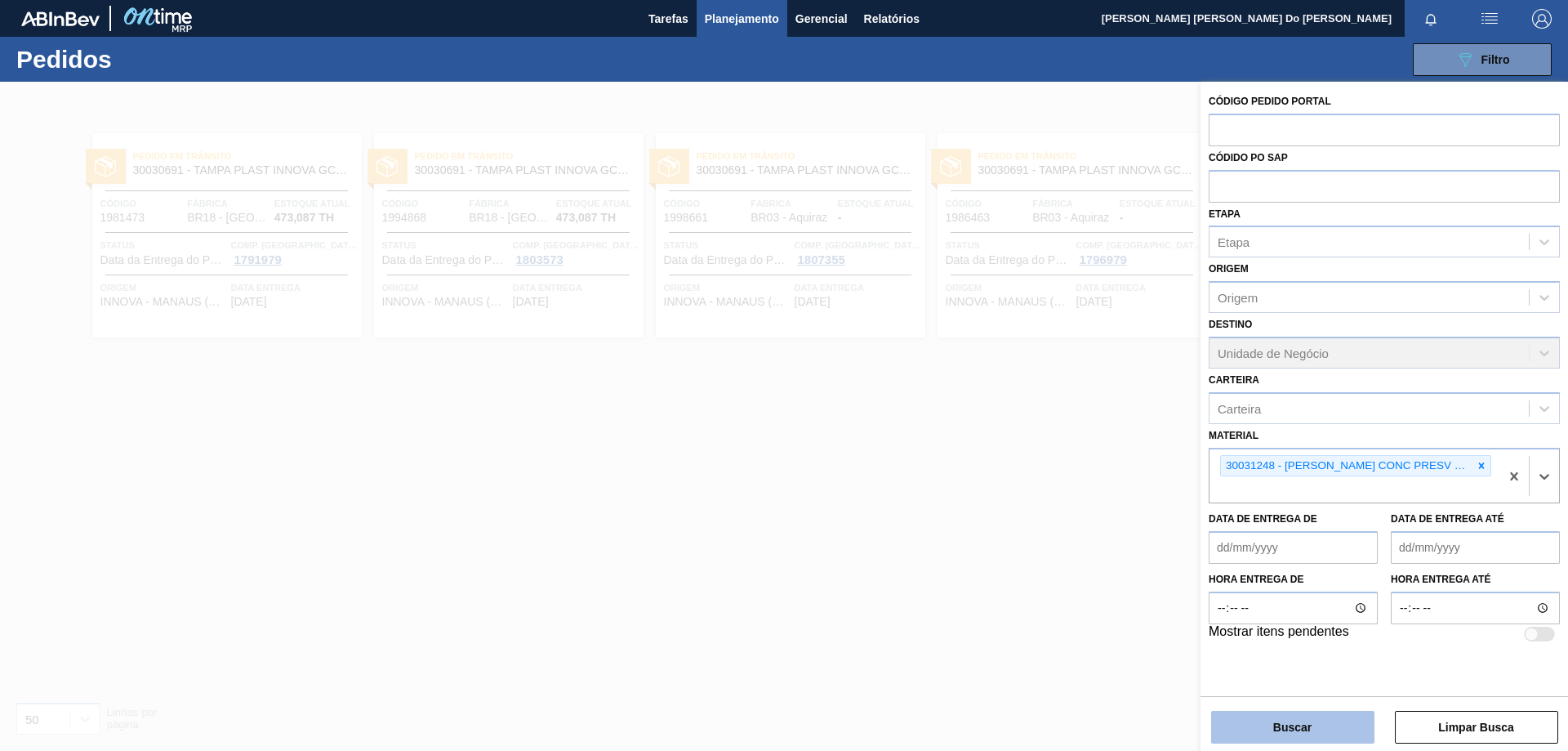
click at [1348, 727] on button "Buscar" at bounding box center [1293, 727] width 163 height 33
